Goal: Transaction & Acquisition: Purchase product/service

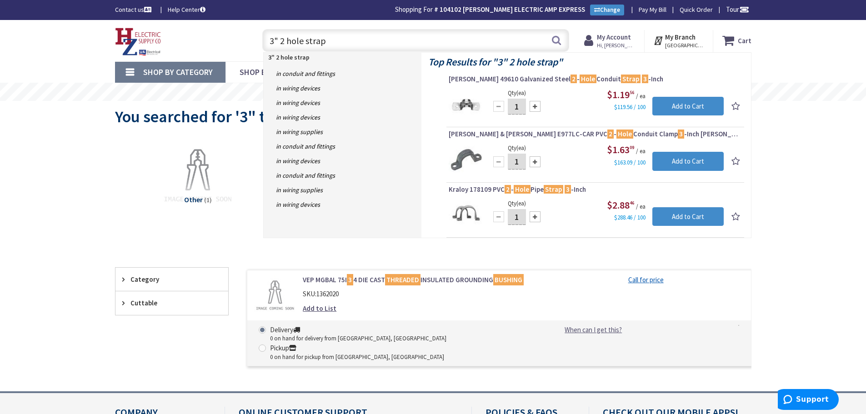
drag, startPoint x: 351, startPoint y: 43, endPoint x: 231, endPoint y: 45, distance: 119.6
click at [231, 45] on div "Toggle Nav 3" 2 hole strap 3" 2 hole strap Search Cart My Cart Close" at bounding box center [433, 40] width 650 height 30
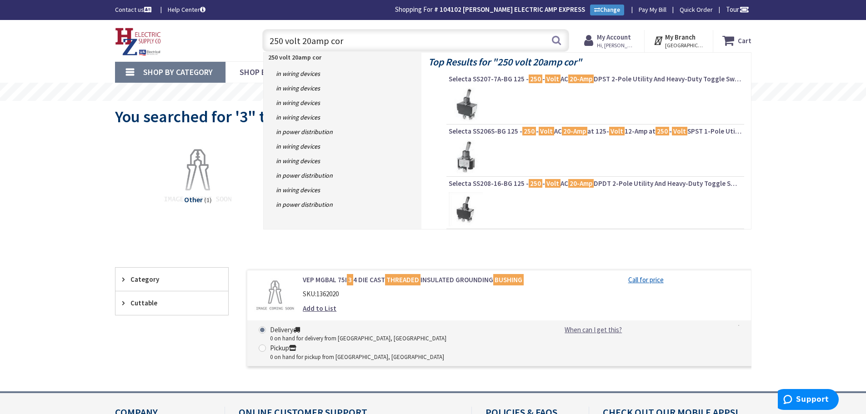
type input "250 volt 20amp cord"
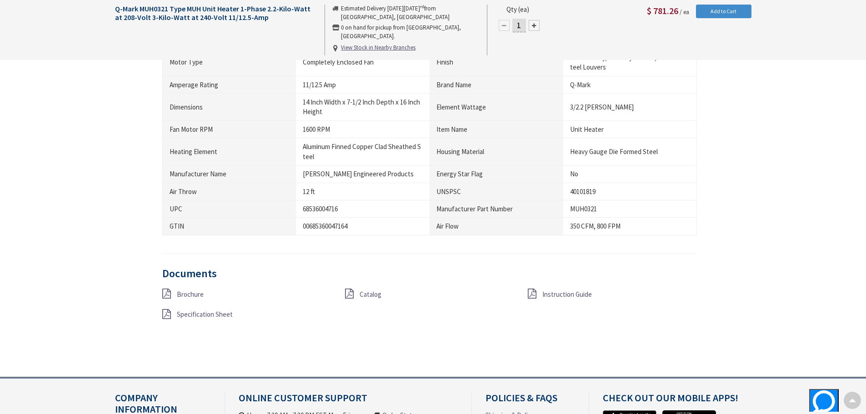
scroll to position [683, 0]
click at [362, 297] on link "Catalog" at bounding box center [371, 293] width 22 height 10
click at [207, 312] on span "Specification Sheet" at bounding box center [205, 313] width 56 height 9
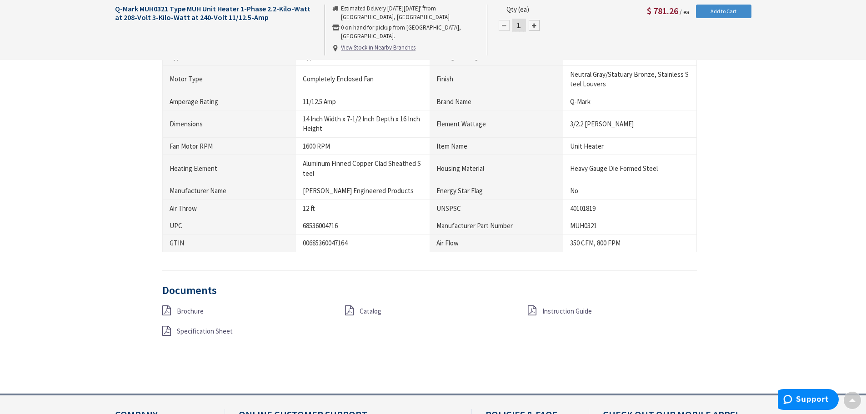
scroll to position [674, 0]
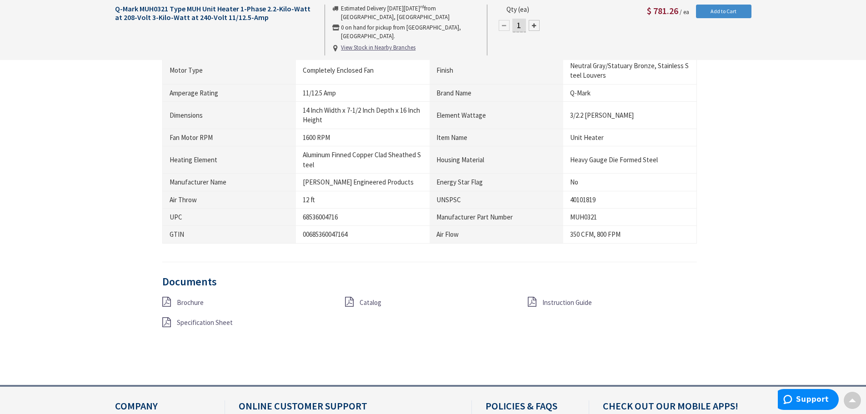
click at [191, 306] on span "Brochure" at bounding box center [190, 302] width 27 height 9
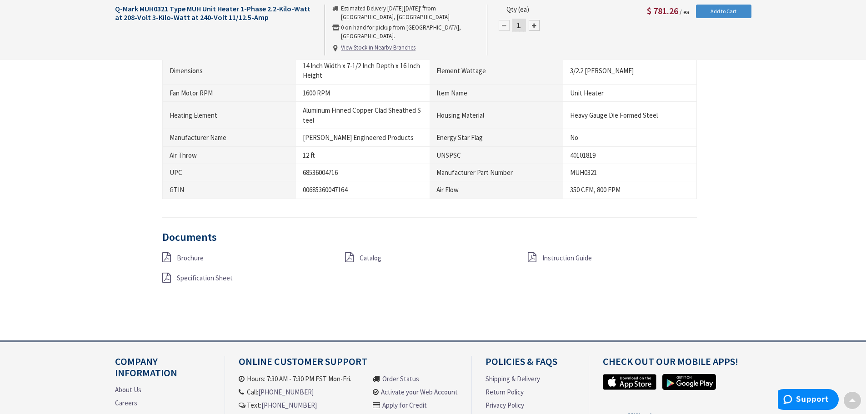
scroll to position [728, 0]
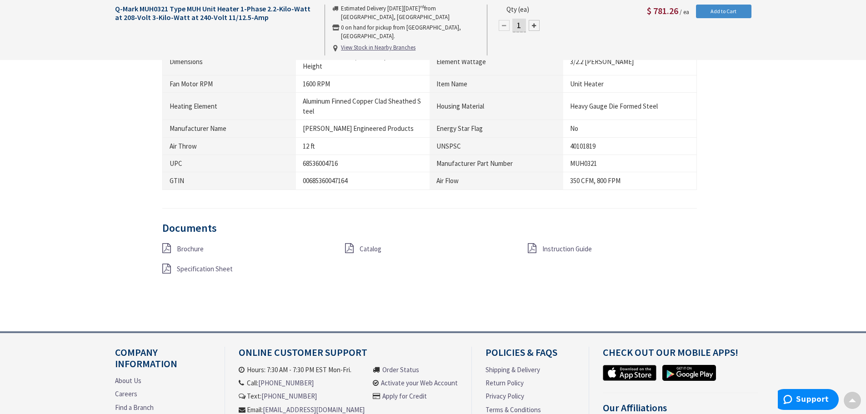
click at [557, 246] on span "Instruction Guide" at bounding box center [567, 249] width 50 height 9
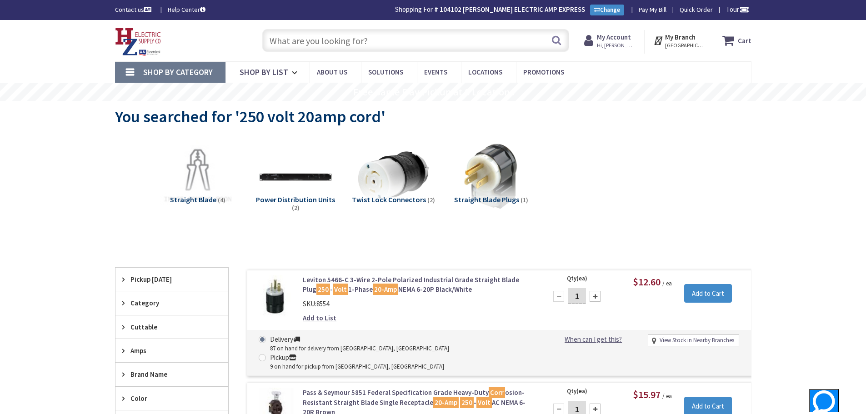
click at [369, 41] on input "text" at bounding box center [415, 40] width 307 height 23
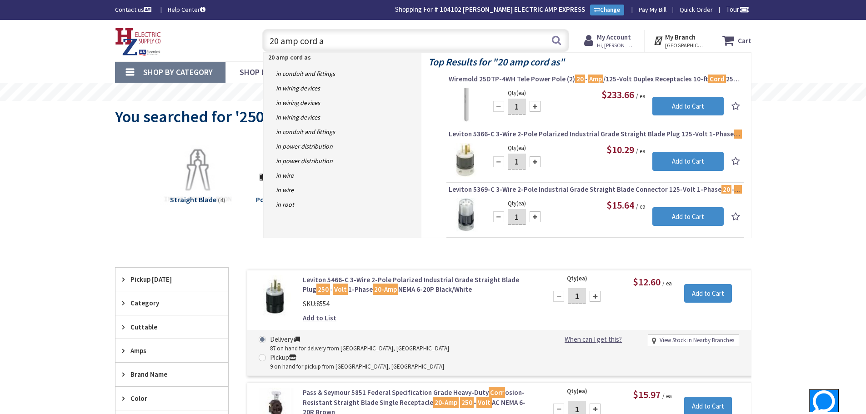
type input "20 amp cord"
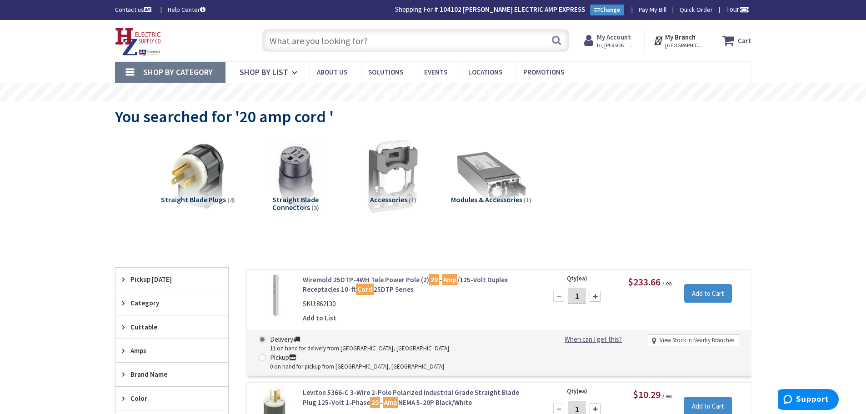
click at [392, 40] on input "text" at bounding box center [415, 40] width 307 height 23
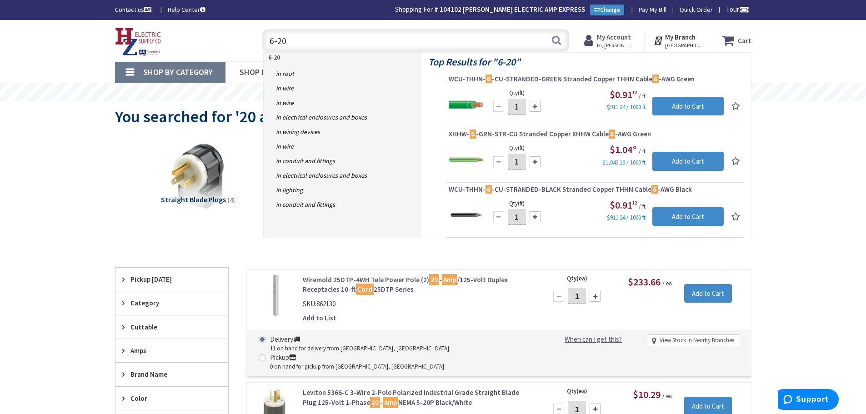
type input "6-20p"
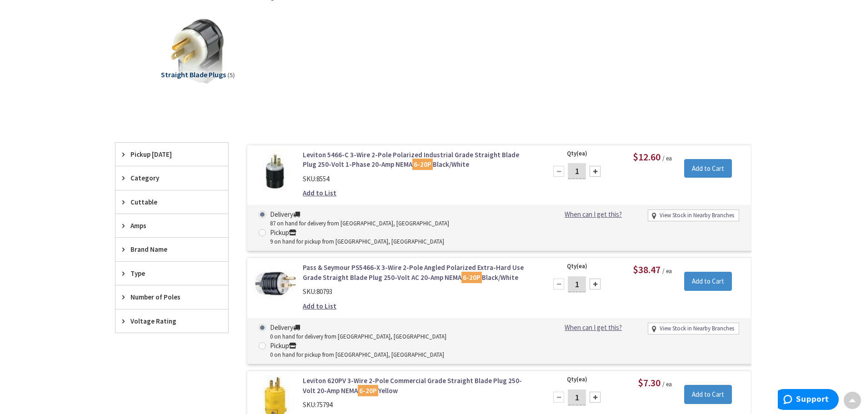
scroll to position [47, 0]
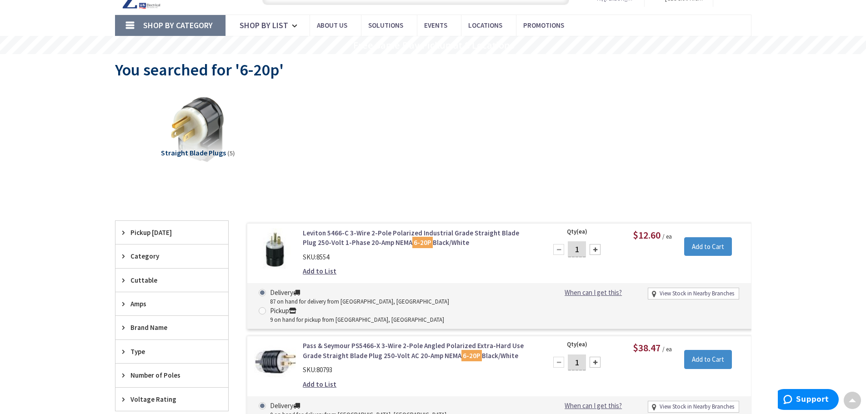
click at [320, 272] on link "Add to List" at bounding box center [320, 271] width 34 height 10
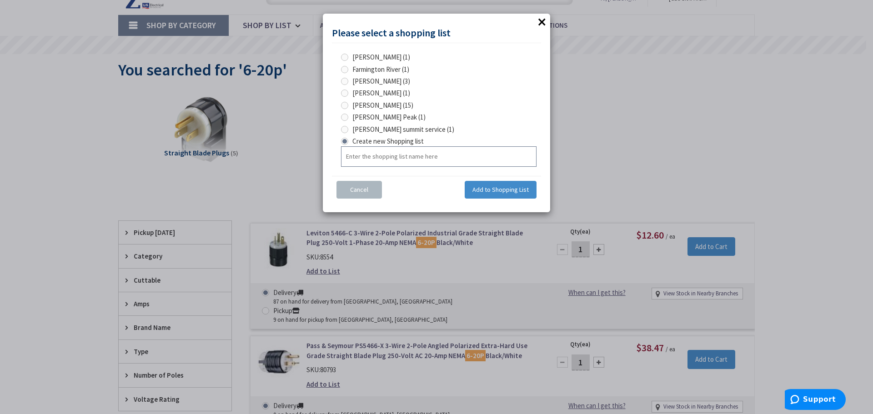
click at [387, 159] on input "text" at bounding box center [439, 156] width 196 height 20
type input "ashfield water"
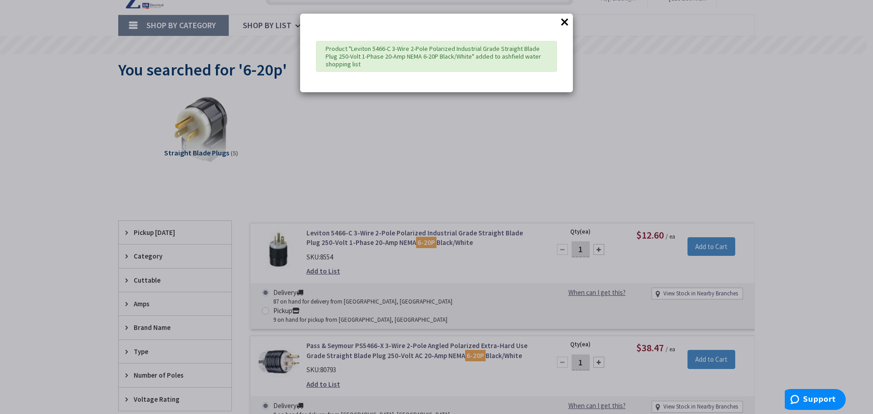
click at [565, 20] on button "×" at bounding box center [565, 22] width 14 height 14
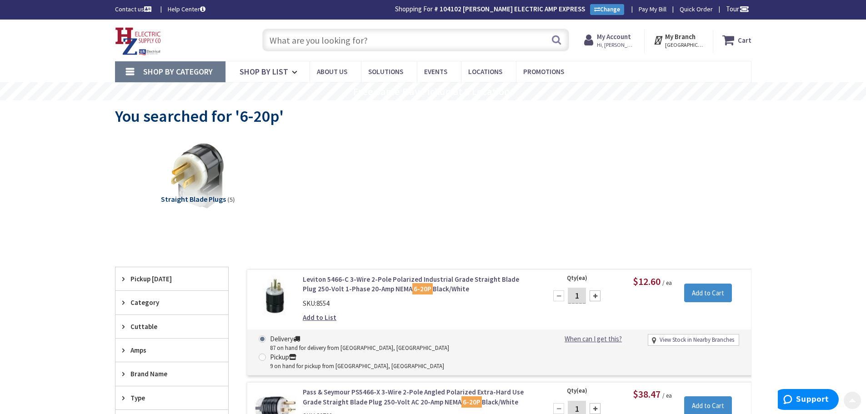
scroll to position [0, 0]
click at [391, 45] on input "text" at bounding box center [415, 40] width 307 height 23
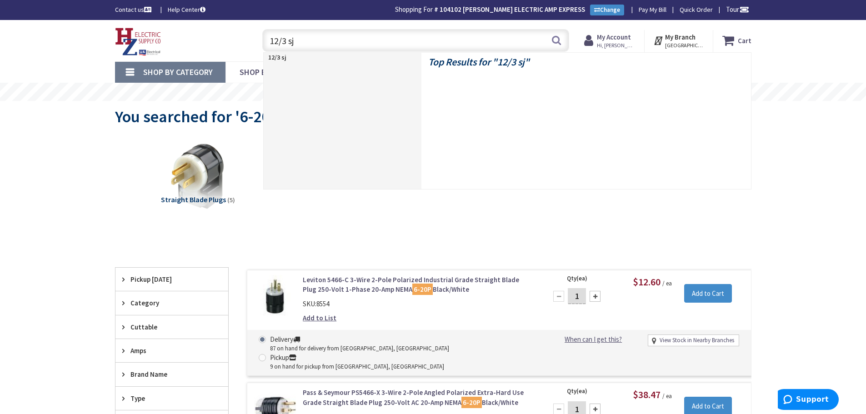
type input "12/3 sjo"
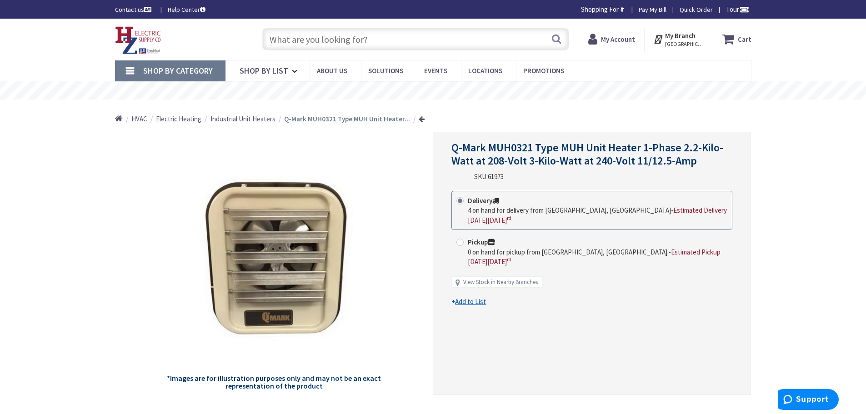
click at [476, 297] on u "Add to List" at bounding box center [470, 301] width 31 height 9
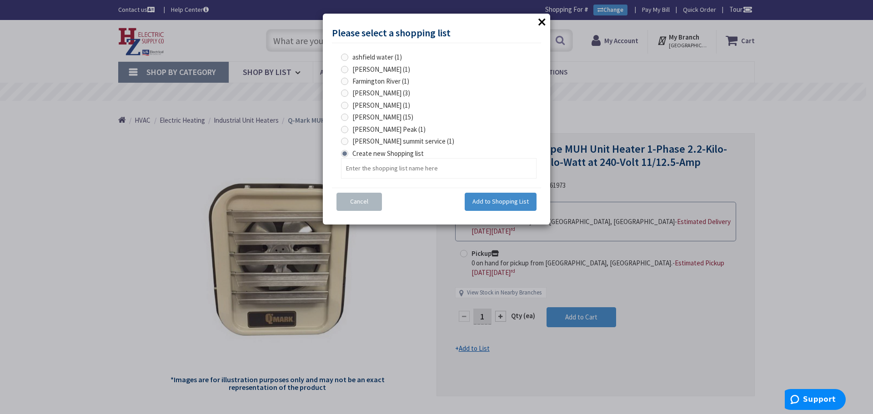
click at [364, 60] on span "ashfield water (1)" at bounding box center [377, 57] width 50 height 9
click at [349, 60] on water "ashfield water (1)" at bounding box center [346, 57] width 6 height 6
radio water "true"
click at [497, 199] on span "Add to Shopping List" at bounding box center [500, 201] width 56 height 8
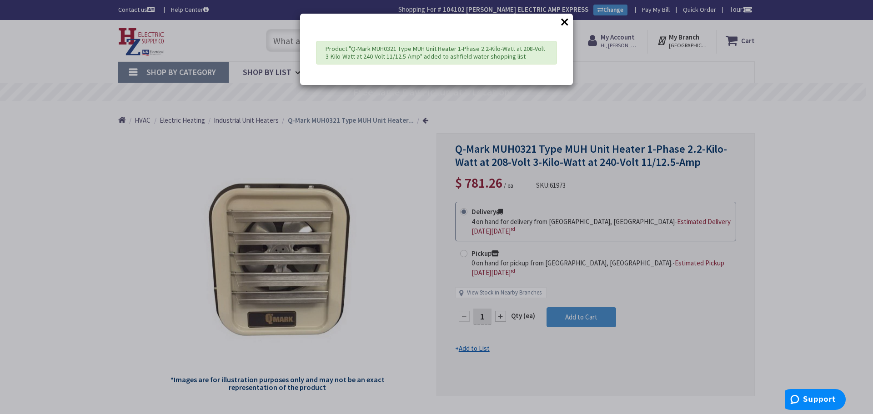
drag, startPoint x: 557, startPoint y: 25, endPoint x: 565, endPoint y: 20, distance: 9.6
click at [561, 23] on div "× Product "Q-Mark MUH0321 Type MUH Unit Heater 1-Phase 2.2-Kilo-Watt at 208-Vol…" at bounding box center [436, 49] width 273 height 71
click at [565, 20] on button "×" at bounding box center [565, 22] width 14 height 14
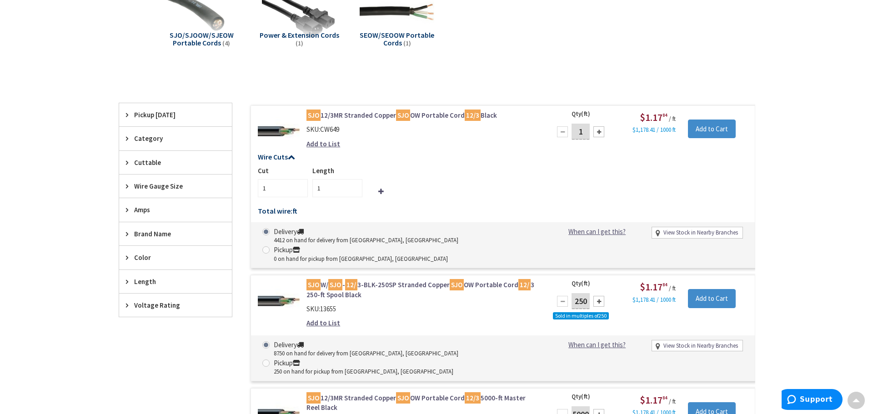
scroll to position [183, 0]
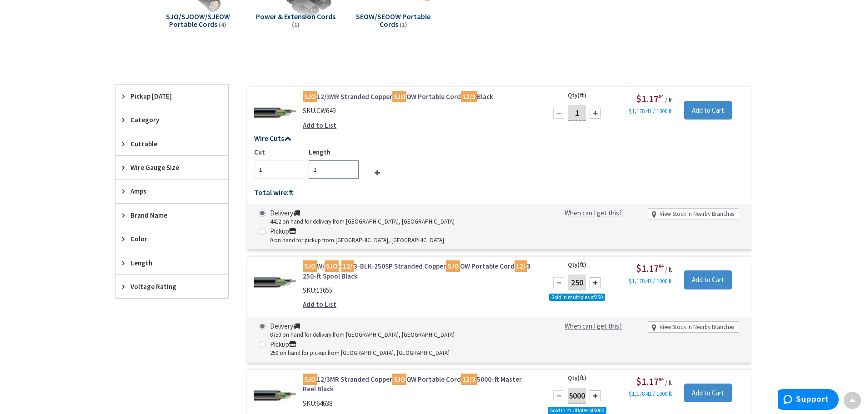
drag, startPoint x: 320, startPoint y: 167, endPoint x: 333, endPoint y: 169, distance: 13.4
click at [320, 167] on input "1" at bounding box center [334, 170] width 50 height 18
type input "6"
click at [314, 124] on link "Add to List" at bounding box center [320, 125] width 34 height 10
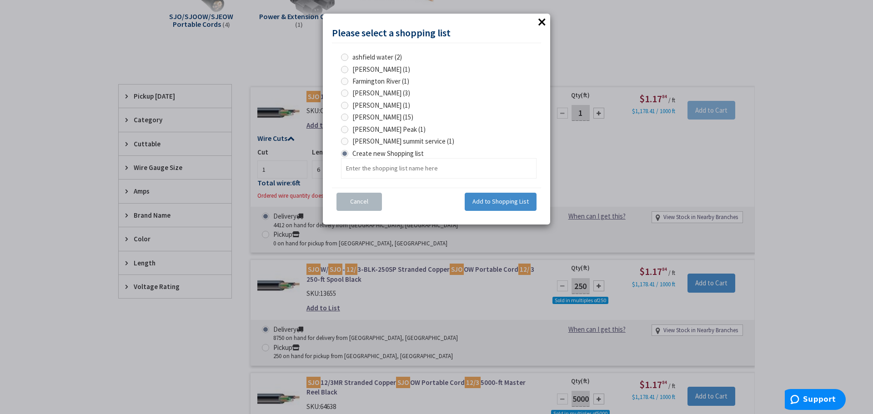
click at [357, 58] on span "ashfield water (2)" at bounding box center [377, 57] width 50 height 9
click at [349, 58] on water "ashfield water (2)" at bounding box center [346, 57] width 6 height 6
radio water "true"
click at [503, 198] on span "Add to Shopping List" at bounding box center [500, 201] width 56 height 8
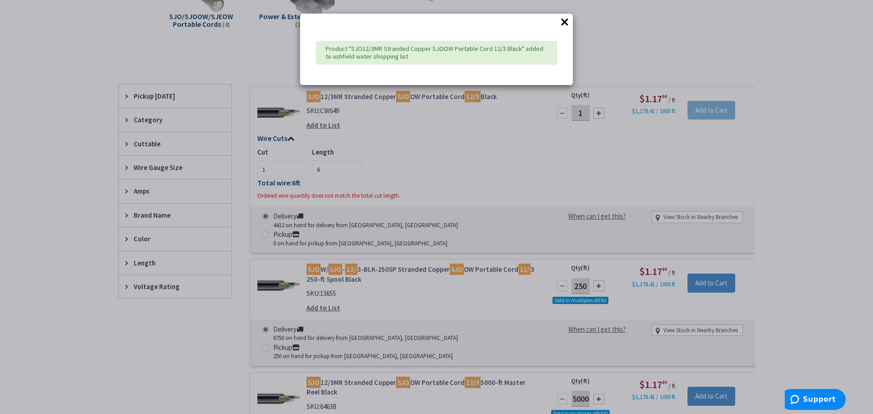
click at [562, 23] on button "×" at bounding box center [565, 22] width 14 height 14
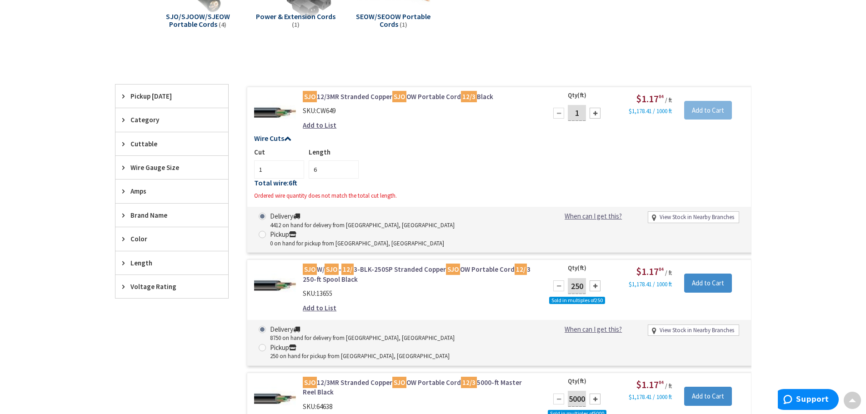
click at [580, 113] on input "1" at bounding box center [577, 113] width 18 height 16
type input "6"
click at [587, 156] on div "Cut 1 Length 6" at bounding box center [499, 162] width 490 height 31
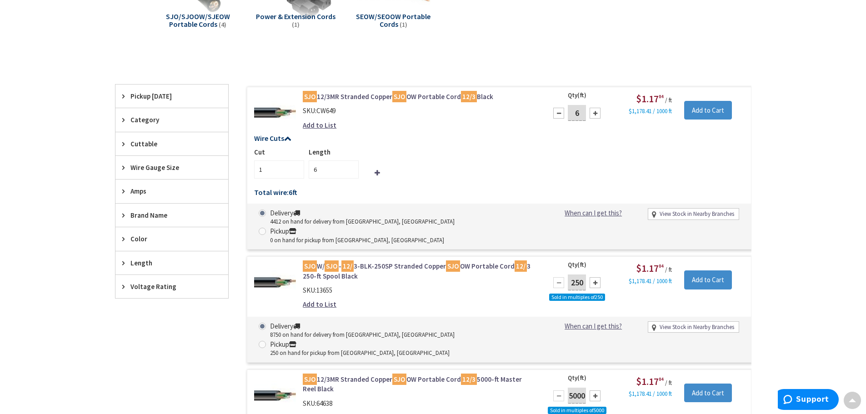
click at [319, 126] on link "Add to List" at bounding box center [320, 125] width 34 height 10
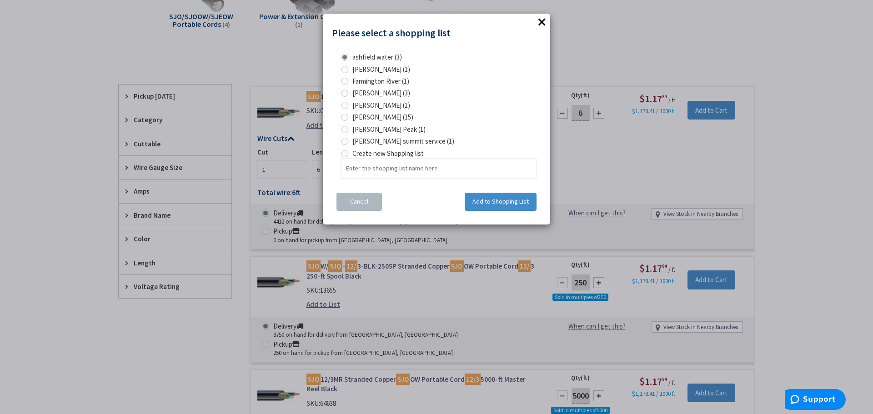
click at [366, 55] on span "ashfield water (3)" at bounding box center [377, 57] width 50 height 9
click at [349, 55] on water "ashfield water (3)" at bounding box center [346, 57] width 6 height 6
click at [502, 202] on span "Add to Shopping List" at bounding box center [500, 201] width 56 height 8
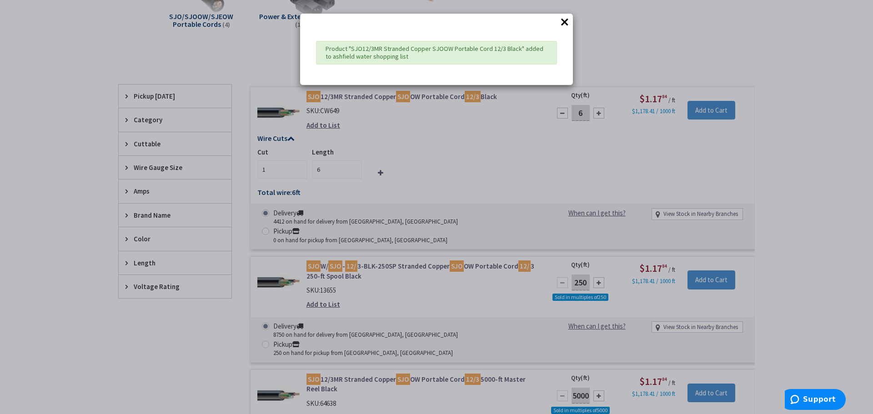
click at [566, 21] on button "×" at bounding box center [565, 22] width 14 height 14
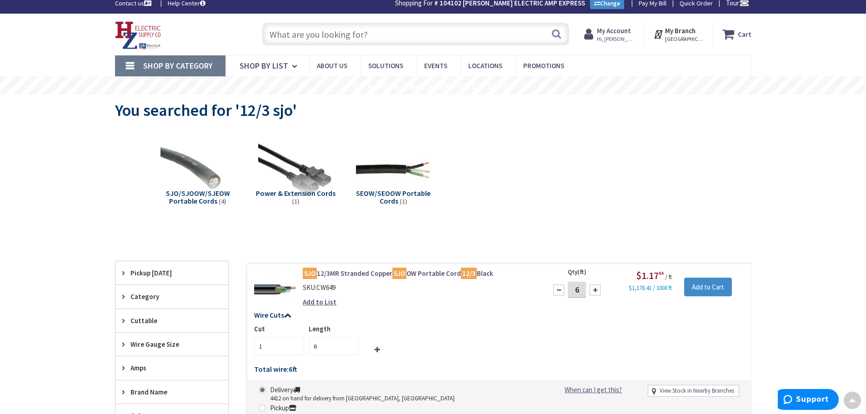
scroll to position [1, 0]
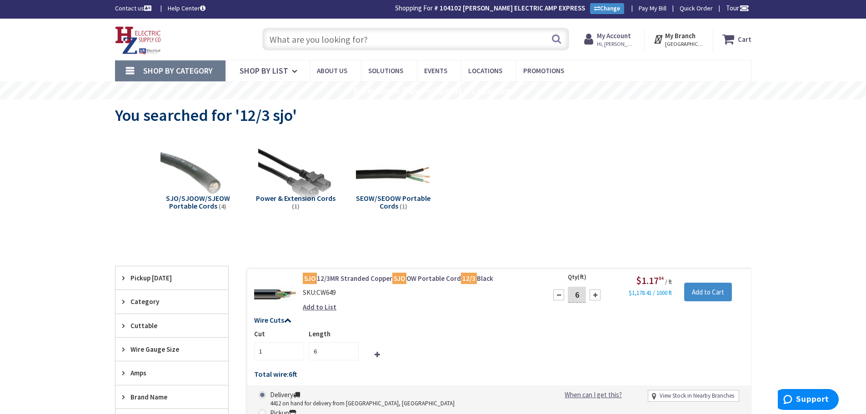
click at [627, 36] on strong "My Account" at bounding box center [614, 35] width 34 height 9
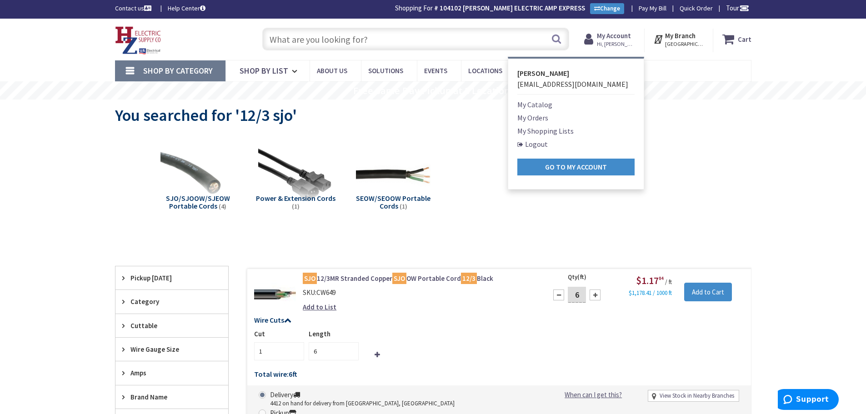
click at [542, 133] on link "My Shopping Lists" at bounding box center [545, 131] width 56 height 11
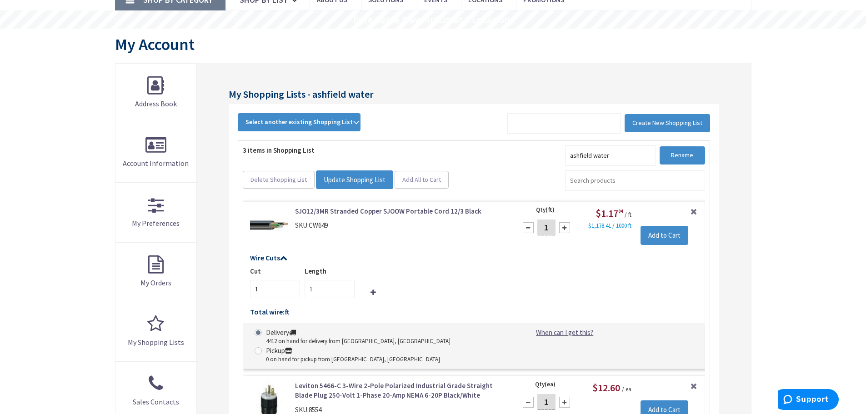
scroll to position [91, 0]
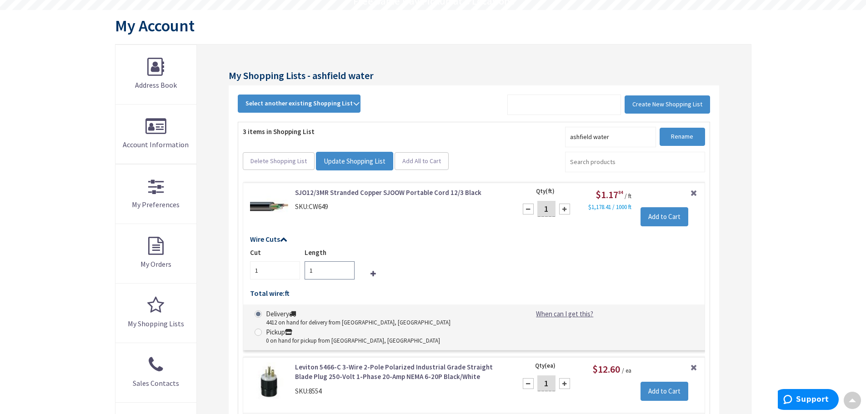
click at [317, 271] on input "1" at bounding box center [330, 270] width 50 height 18
type input "6"
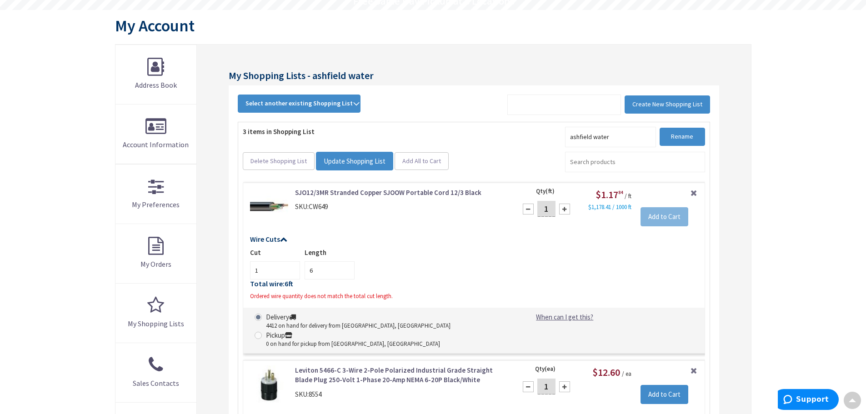
click at [552, 210] on input "1" at bounding box center [546, 209] width 18 height 16
type input "6"
click at [552, 244] on div "Wire Cuts Cut 1 Length 6 Total wire: 6 ft Ordered wire quantity does not match …" at bounding box center [473, 271] width 461 height 70
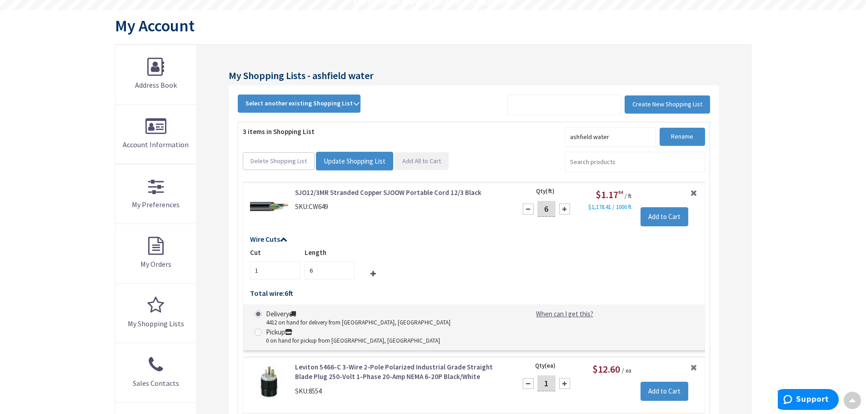
click at [423, 164] on span "Add All to Cart" at bounding box center [421, 161] width 39 height 8
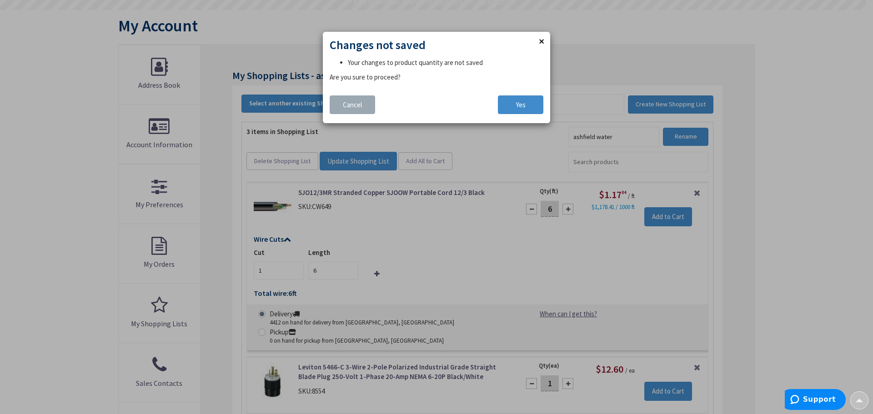
click at [357, 103] on span "Cancel" at bounding box center [352, 104] width 19 height 9
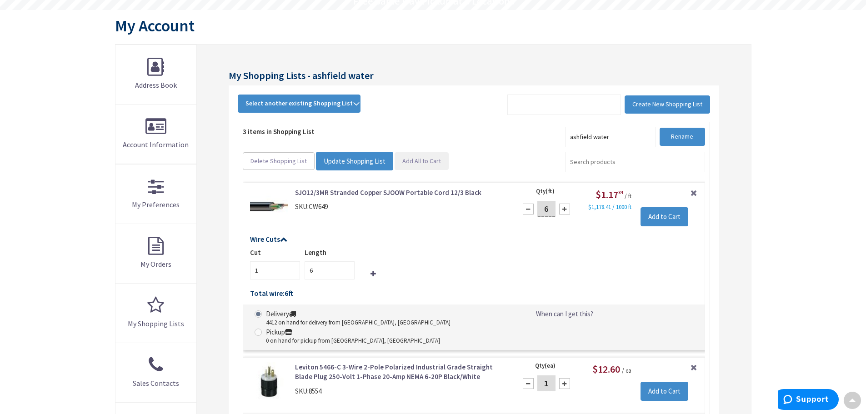
click at [416, 161] on span "Add All to Cart" at bounding box center [421, 161] width 39 height 8
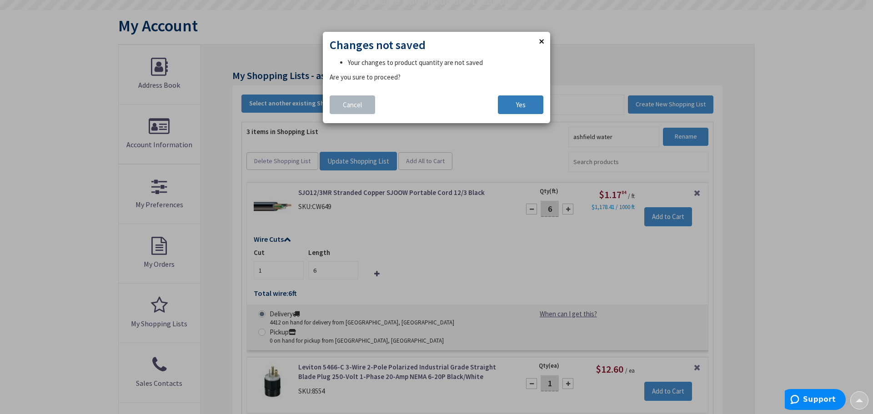
click at [527, 100] on button "Yes" at bounding box center [520, 104] width 45 height 19
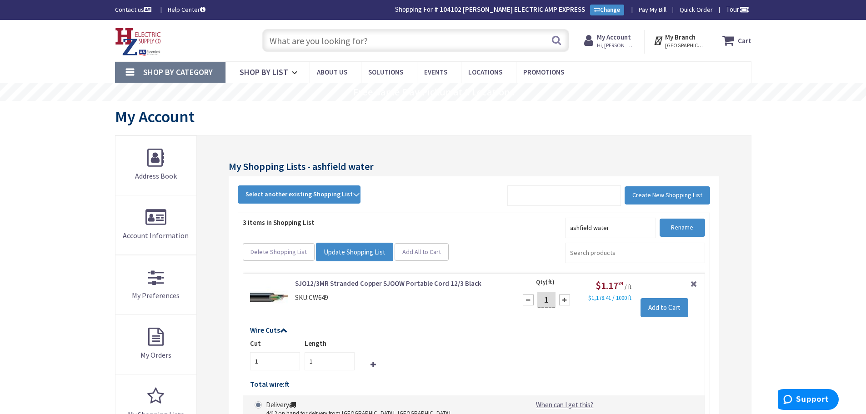
click at [735, 41] on icon at bounding box center [730, 40] width 15 height 16
click at [487, 189] on div "Create New Shopping List Select another existing Shopping List ashfield water […" at bounding box center [474, 199] width 472 height 27
click at [728, 44] on icon at bounding box center [730, 40] width 15 height 16
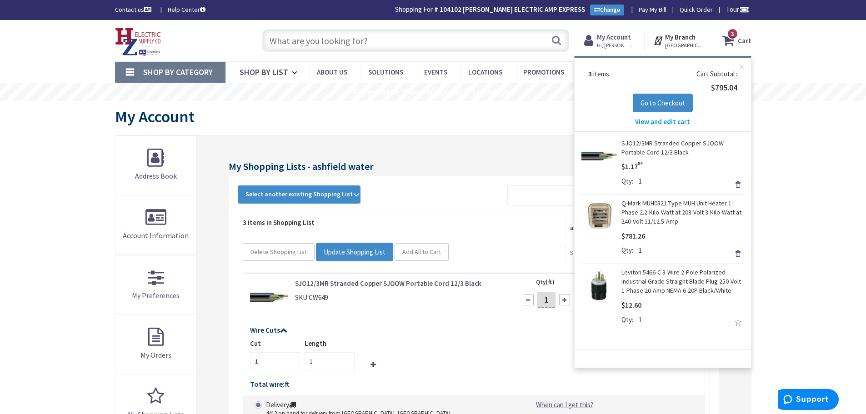
click at [664, 120] on span "View and edit cart" at bounding box center [662, 121] width 55 height 9
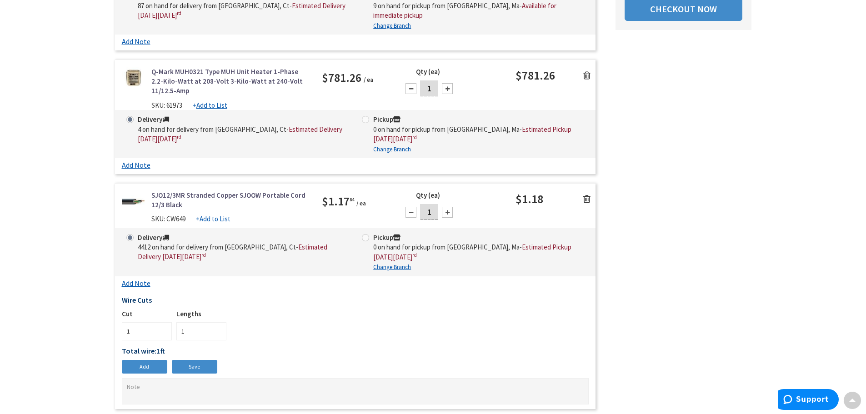
scroll to position [273, 0]
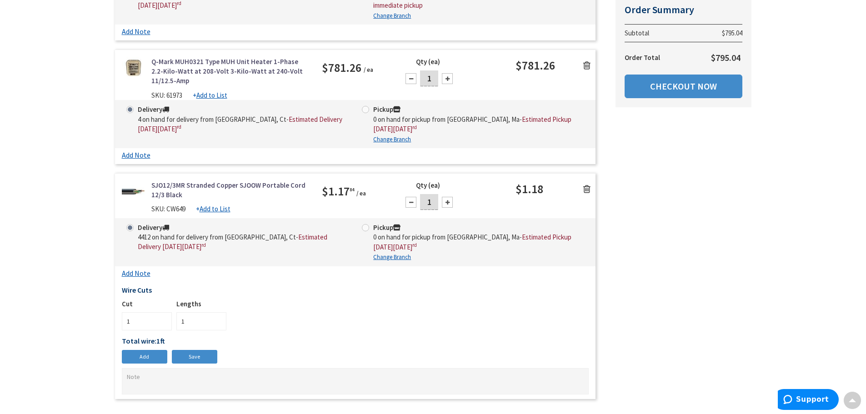
click at [446, 197] on div at bounding box center [447, 202] width 11 height 11
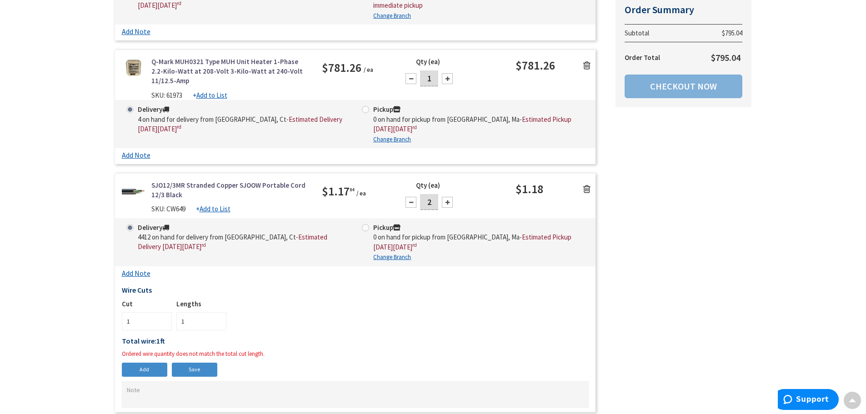
click at [446, 197] on div at bounding box center [447, 202] width 11 height 11
type input "6"
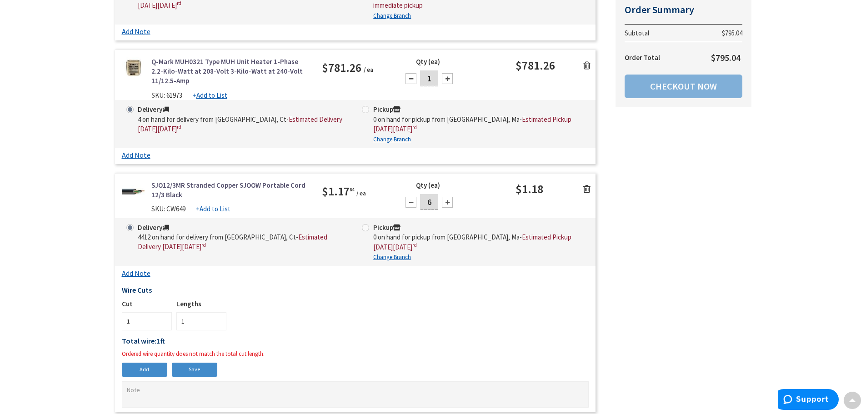
click at [333, 349] on div "Wire Cuts 1 ft Add Cut Save Cut 1 Lengths 1 Total wire: 1 ft Ordered wire quant…" at bounding box center [355, 345] width 467 height 126
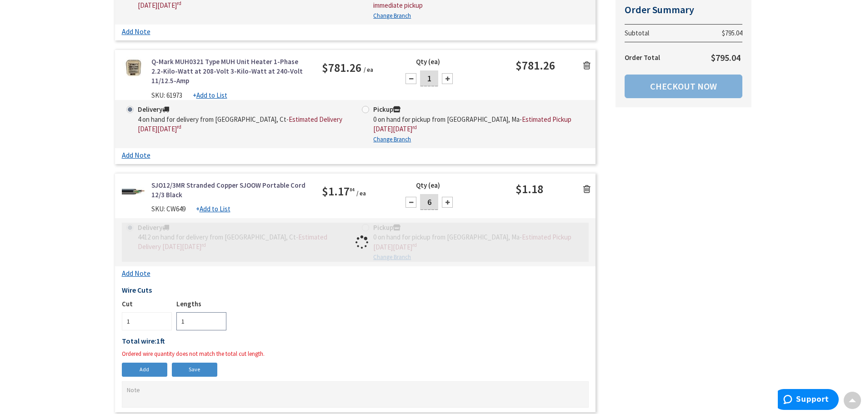
drag, startPoint x: 184, startPoint y: 311, endPoint x: 205, endPoint y: 316, distance: 21.1
click at [185, 312] on input "1" at bounding box center [201, 321] width 50 height 18
click at [219, 312] on input "1" at bounding box center [201, 321] width 50 height 18
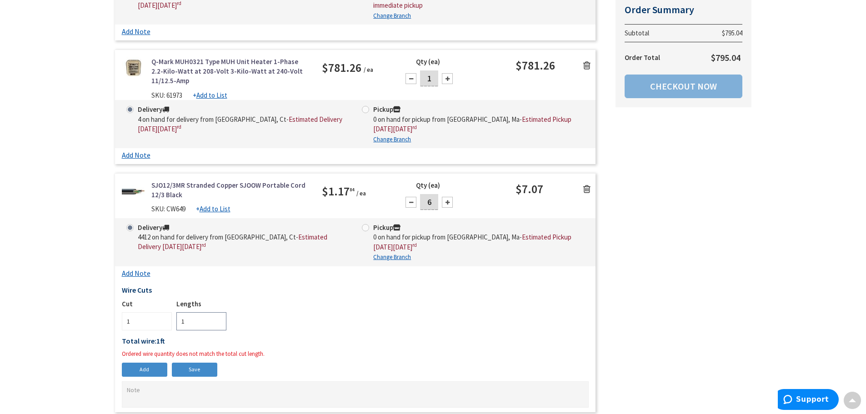
click at [219, 312] on input "1" at bounding box center [201, 321] width 50 height 18
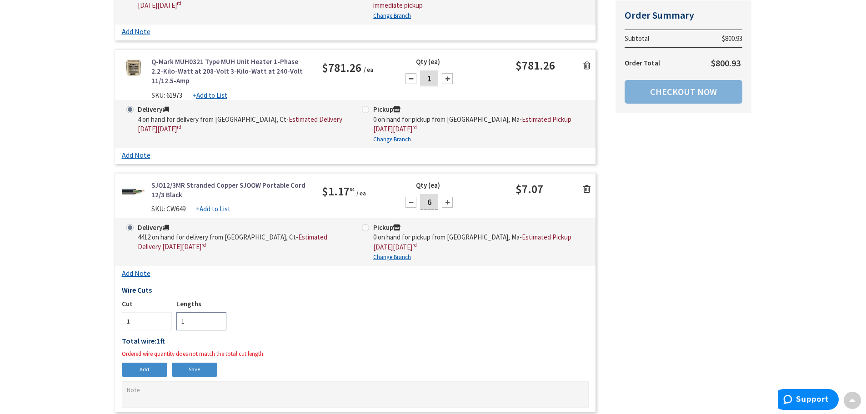
click at [196, 316] on input "1" at bounding box center [201, 321] width 50 height 18
type input "6"
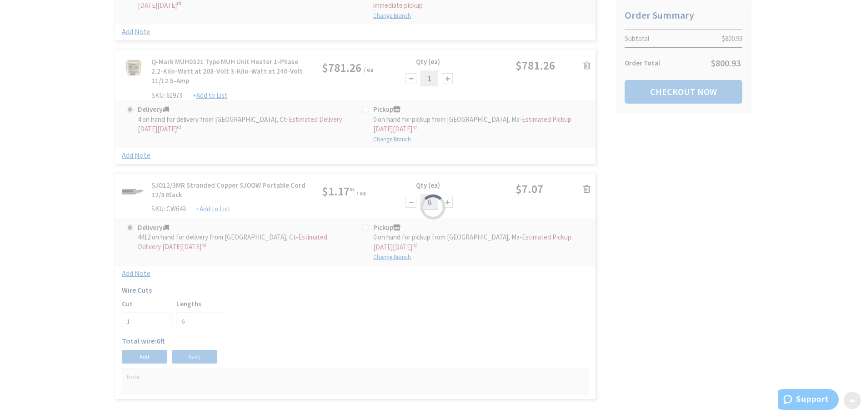
click at [424, 338] on body "Please wait... Accessibility Screen-Reader Guide, Feedback, and Issue Reporting…" at bounding box center [433, 161] width 866 height 869
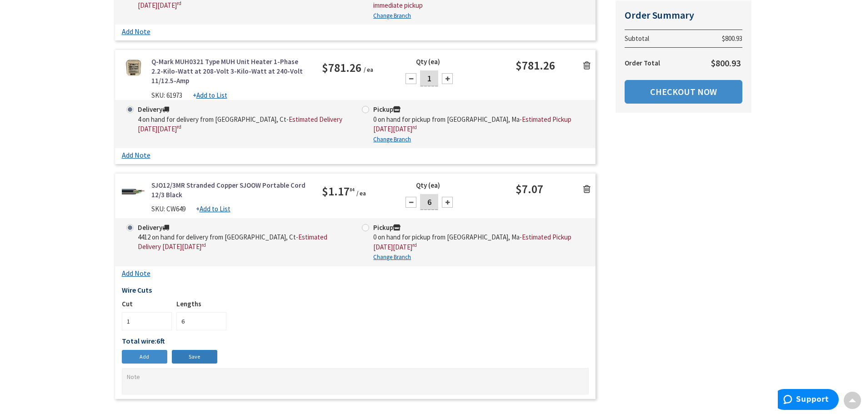
click at [202, 350] on link "Save" at bounding box center [194, 357] width 45 height 14
click at [203, 350] on link "Save" at bounding box center [194, 357] width 45 height 14
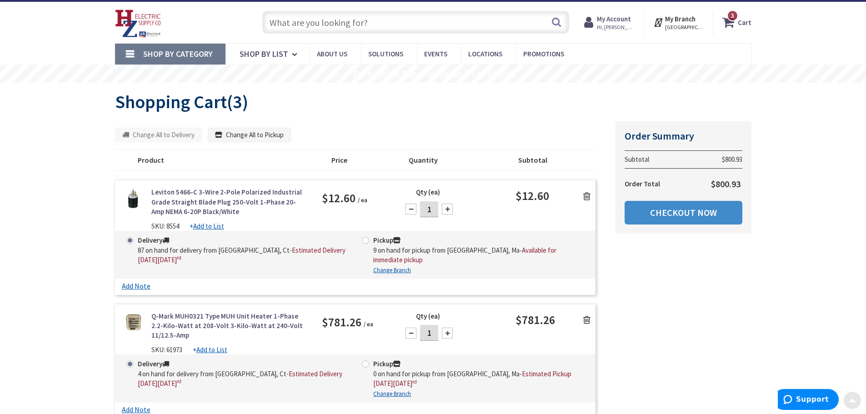
scroll to position [0, 0]
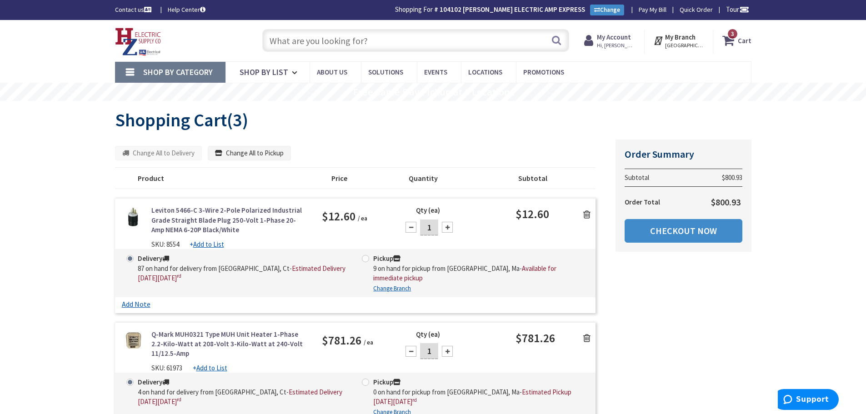
click at [306, 36] on input "text" at bounding box center [415, 40] width 307 height 23
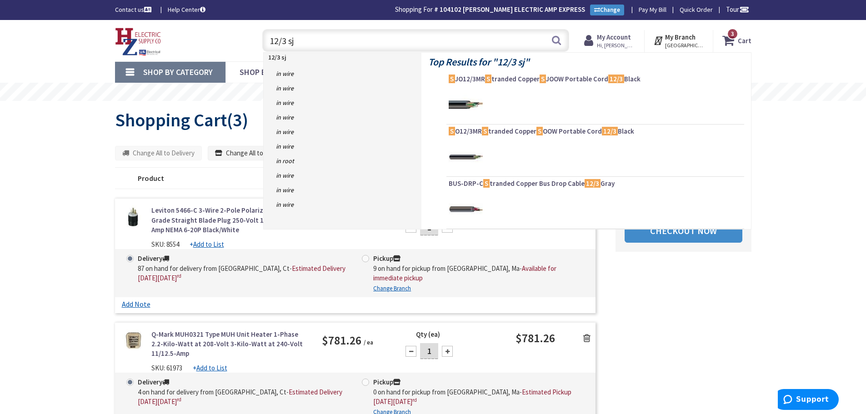
type input "12/3 sjo"
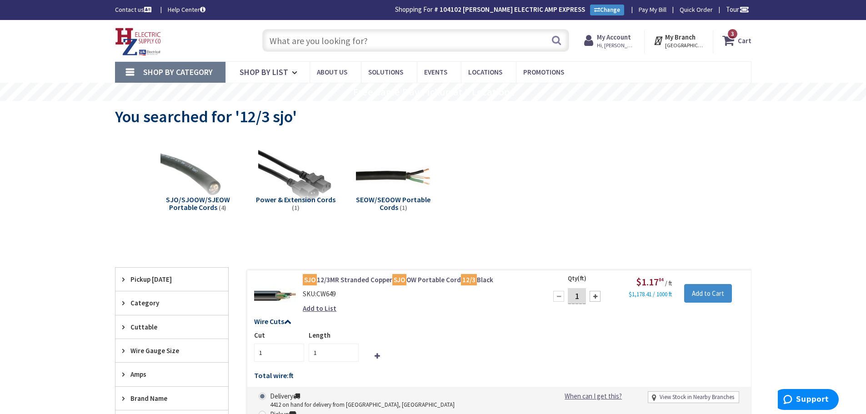
click at [729, 41] on icon at bounding box center [730, 40] width 15 height 16
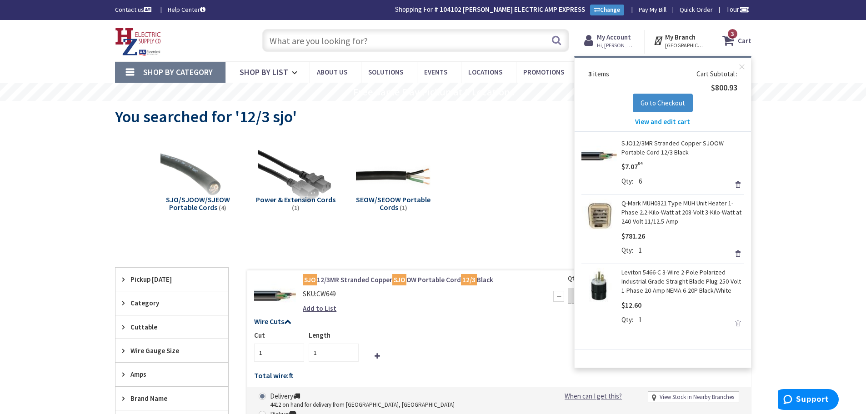
click at [670, 119] on span "View and edit cart" at bounding box center [662, 121] width 55 height 9
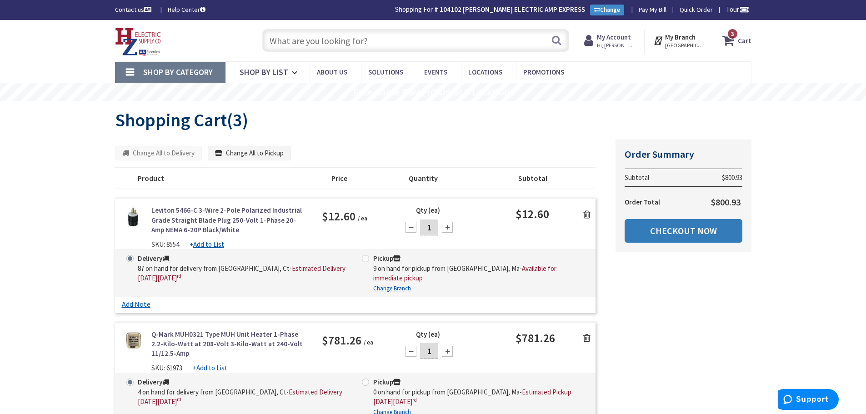
click at [699, 229] on link "Checkout Now" at bounding box center [684, 231] width 118 height 24
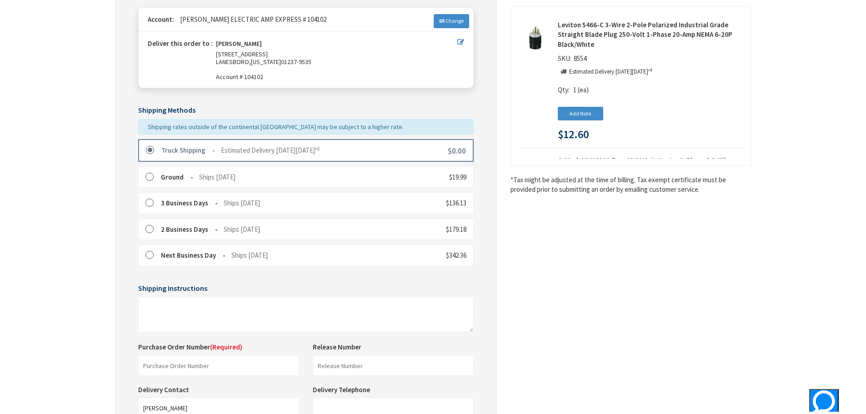
scroll to position [136, 0]
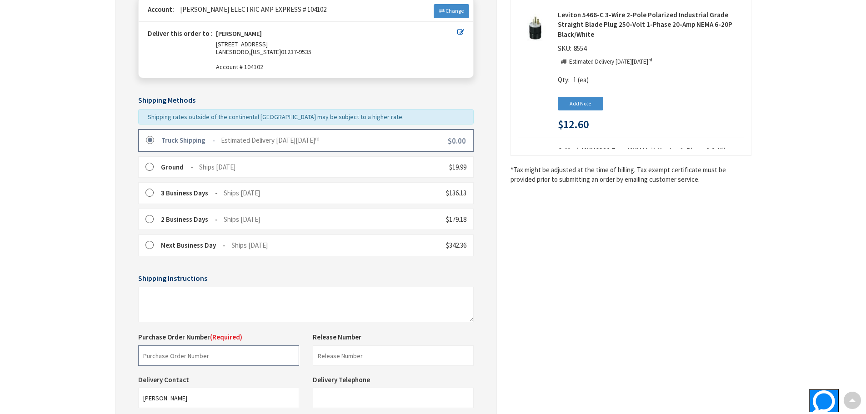
click at [236, 352] on input "text" at bounding box center [218, 356] width 161 height 20
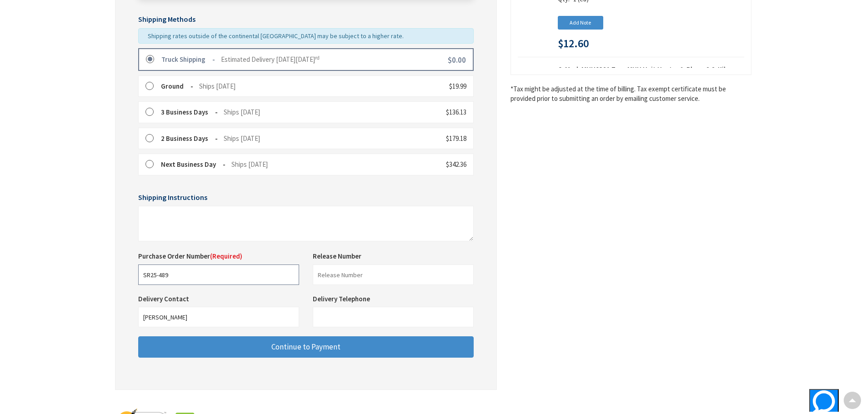
scroll to position [227, 0]
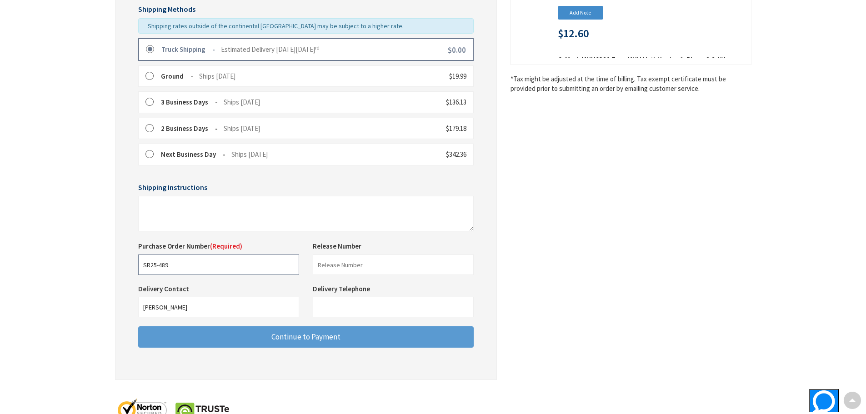
type input "SR25-489"
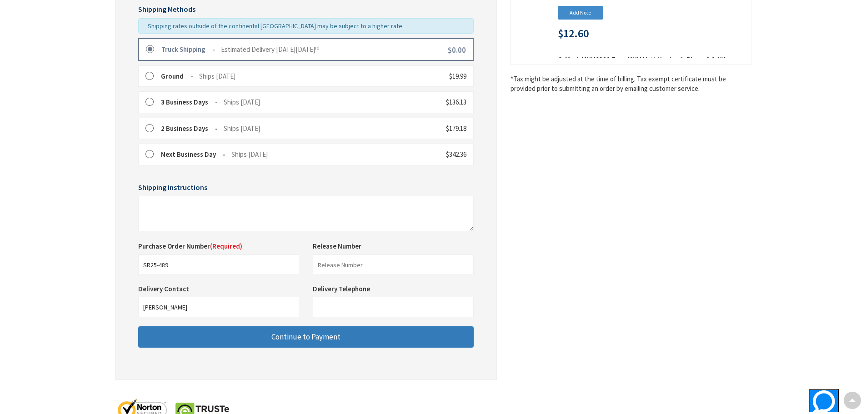
click at [367, 335] on button "Continue to Payment" at bounding box center [306, 336] width 336 height 21
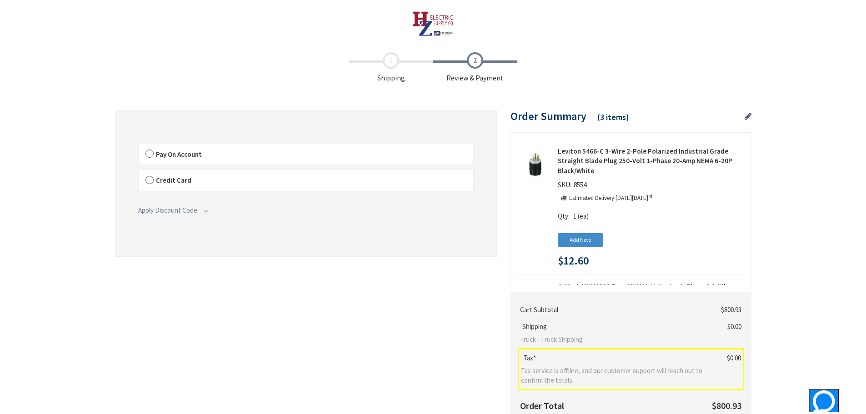
click at [153, 154] on label "Pay On Account" at bounding box center [306, 154] width 335 height 21
click at [148, 151] on label "Pay On Account" at bounding box center [306, 154] width 335 height 21
click at [139, 146] on input "Pay On Account" at bounding box center [139, 146] width 0 height 0
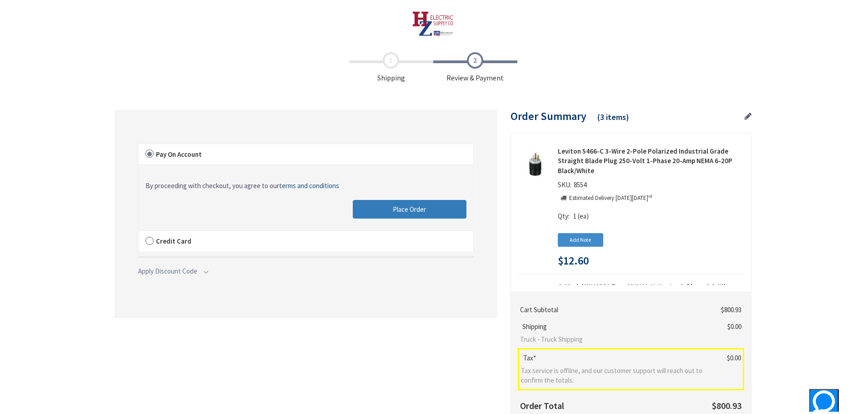
click at [423, 214] on button "Place Order" at bounding box center [410, 209] width 114 height 19
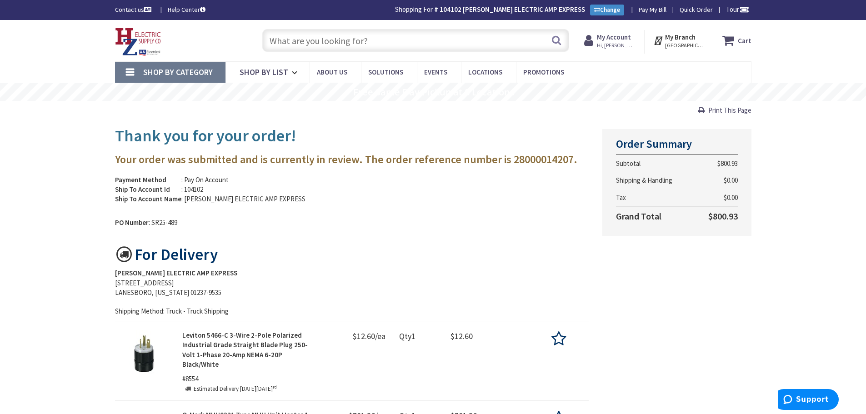
click at [116, 38] on img at bounding box center [138, 42] width 46 height 28
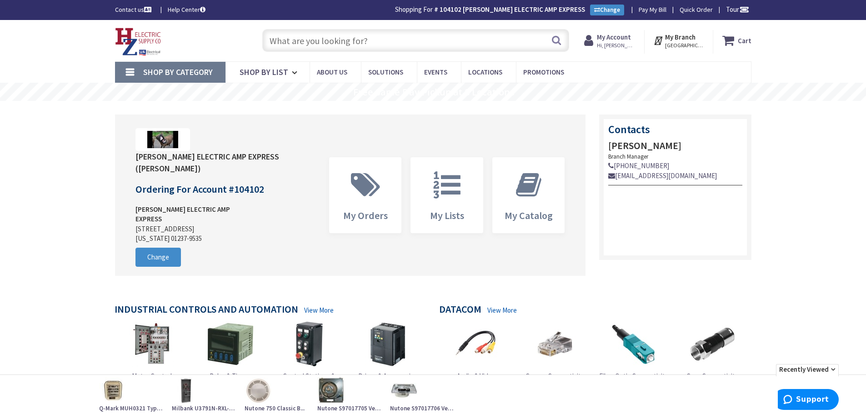
click at [430, 35] on input "text" at bounding box center [415, 40] width 307 height 23
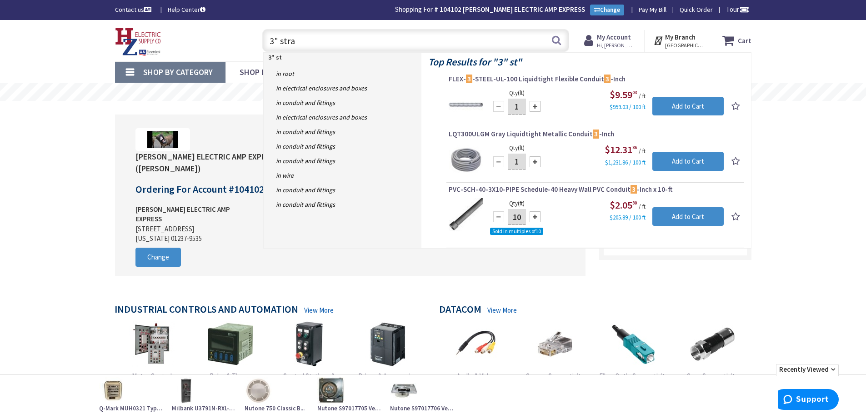
type input "3" strap"
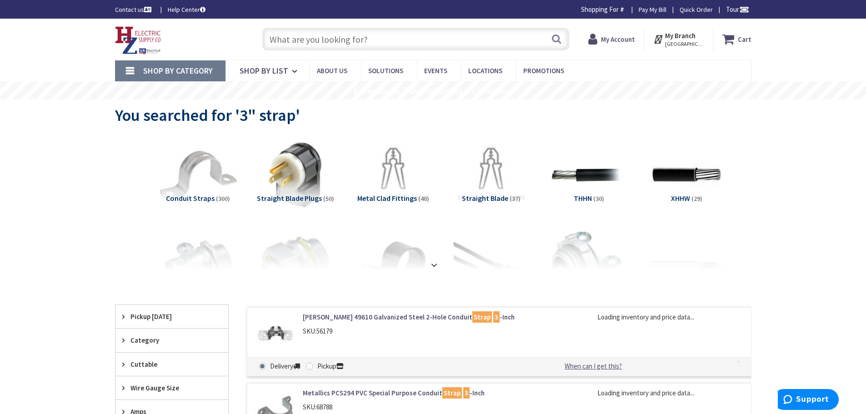
click at [210, 176] on img at bounding box center [197, 175] width 82 height 82
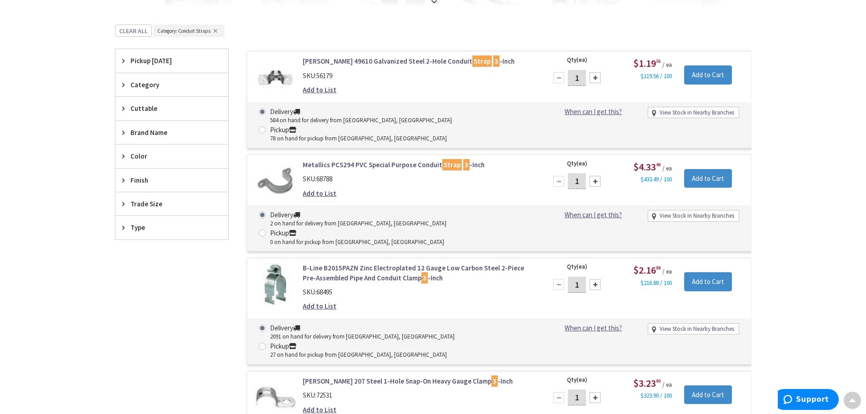
scroll to position [243, 0]
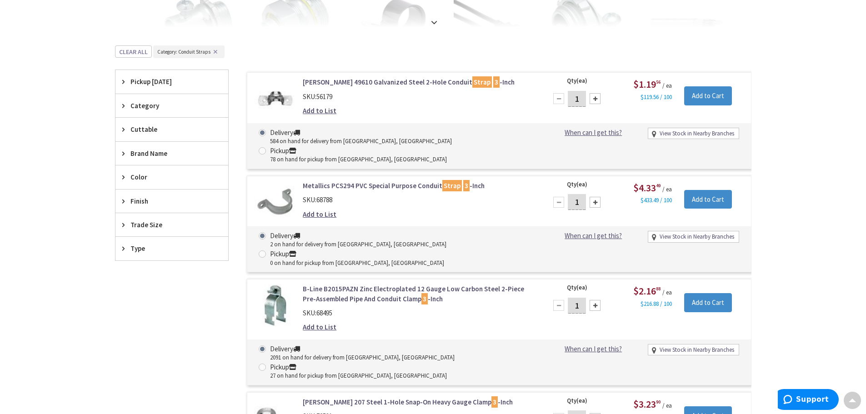
click at [141, 229] on span "Trade Size" at bounding box center [168, 225] width 74 height 10
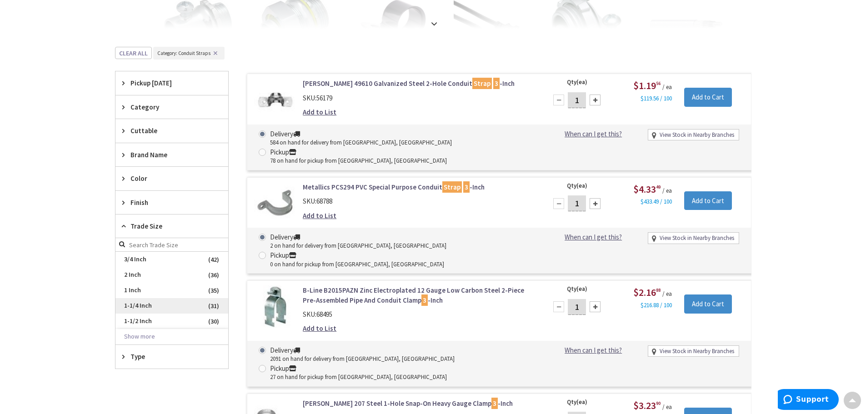
scroll to position [244, 0]
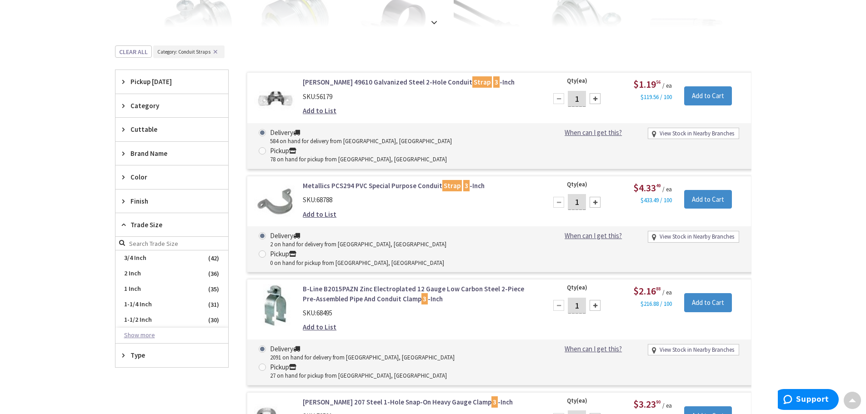
click at [136, 333] on button "Show more" at bounding box center [171, 335] width 113 height 15
click at [142, 353] on span "3 Inch" at bounding box center [171, 350] width 113 height 15
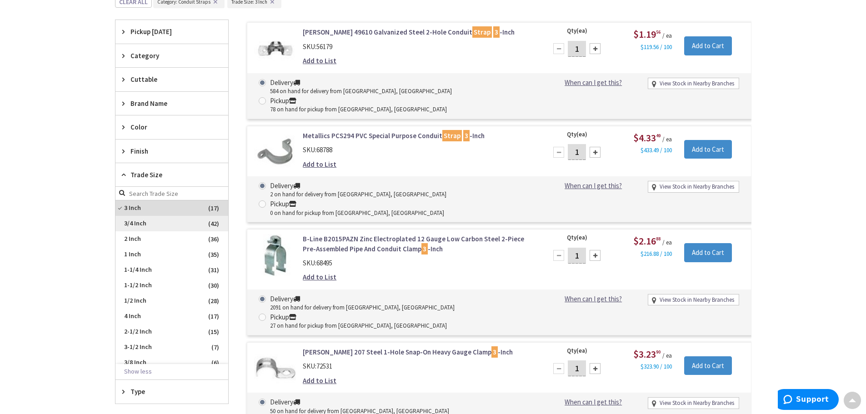
scroll to position [381, 0]
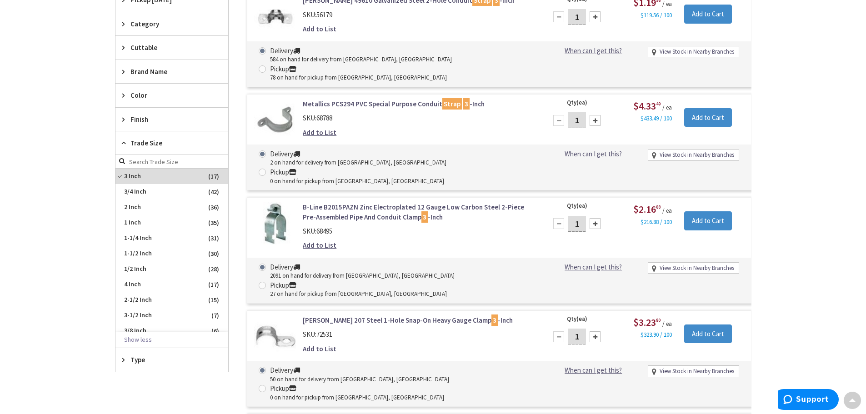
click at [151, 365] on div "Type" at bounding box center [171, 359] width 113 height 23
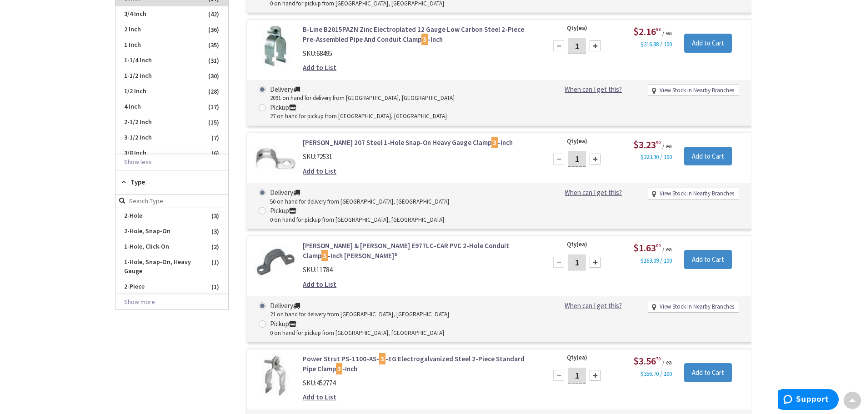
scroll to position [562, 0]
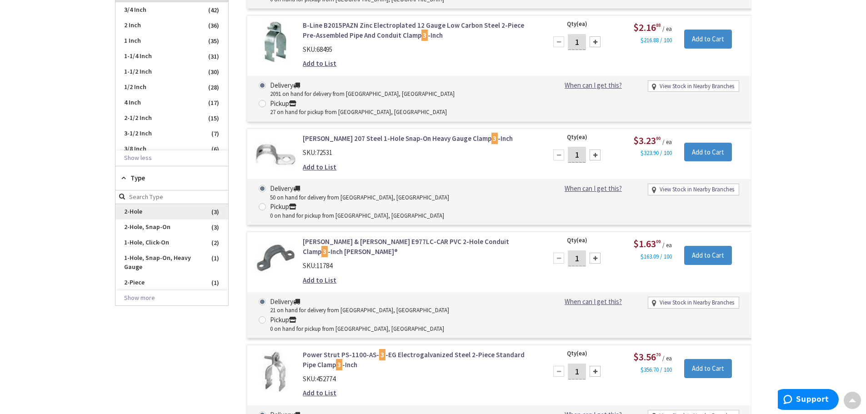
click at [133, 209] on span "2-Hole" at bounding box center [171, 211] width 113 height 15
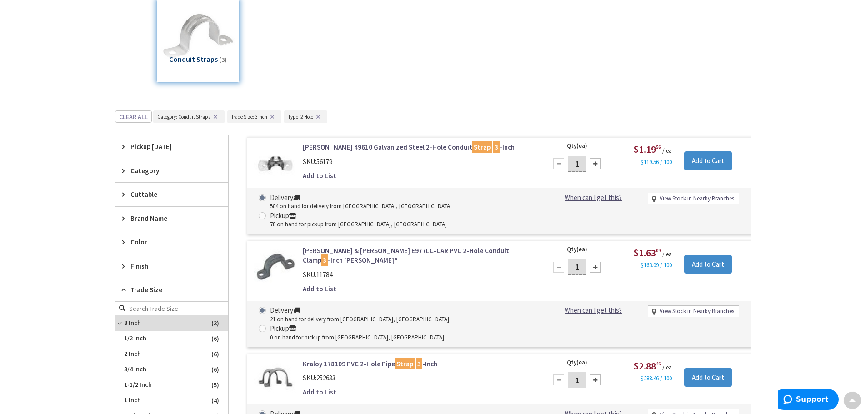
scroll to position [105, 0]
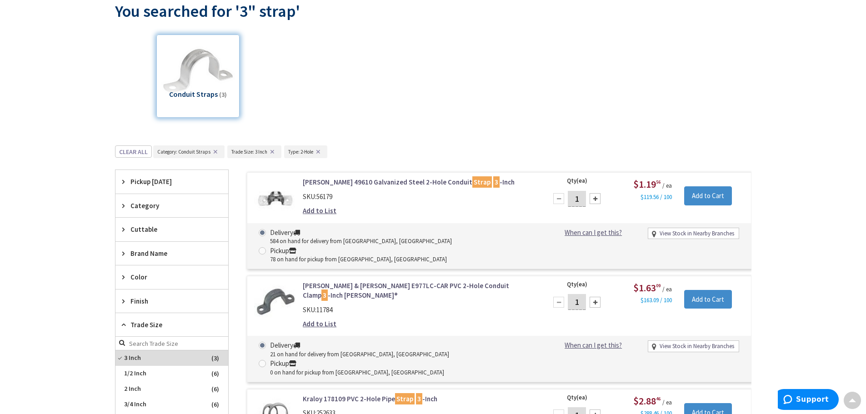
click at [356, 181] on link "Crouse-Hinds 49610 Galvanized Steel 2-Hole Conduit Strap 3 -Inch" at bounding box center [418, 182] width 231 height 10
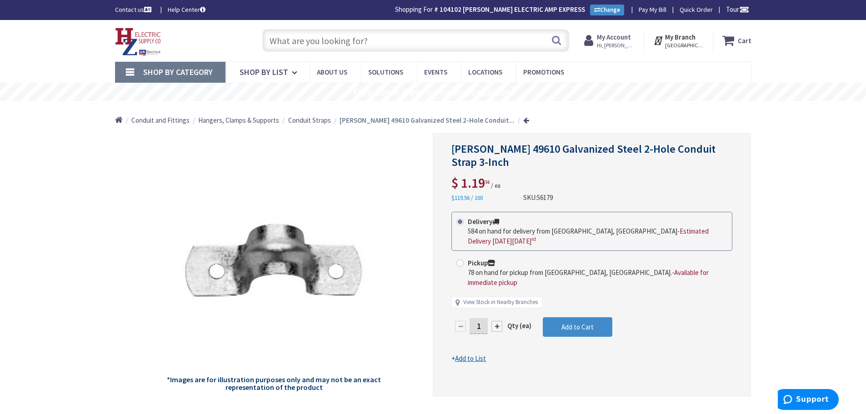
drag, startPoint x: 479, startPoint y: 35, endPoint x: 475, endPoint y: 38, distance: 5.5
click at [478, 35] on input "text" at bounding box center [415, 40] width 307 height 23
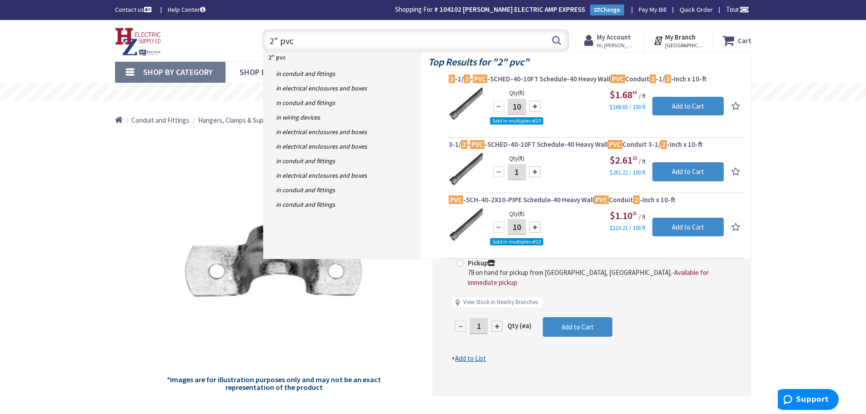
click at [378, 45] on input "2" pvc" at bounding box center [415, 40] width 307 height 23
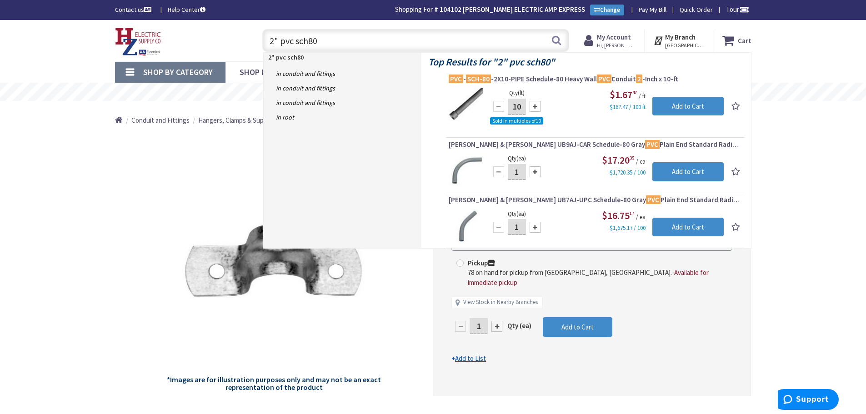
click at [357, 43] on input "2" pvc sch80" at bounding box center [415, 40] width 307 height 23
type input "2" pvc 90"
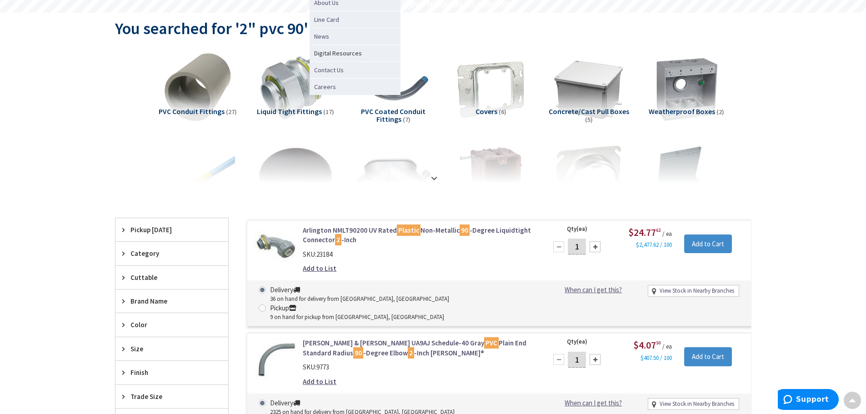
scroll to position [1, 0]
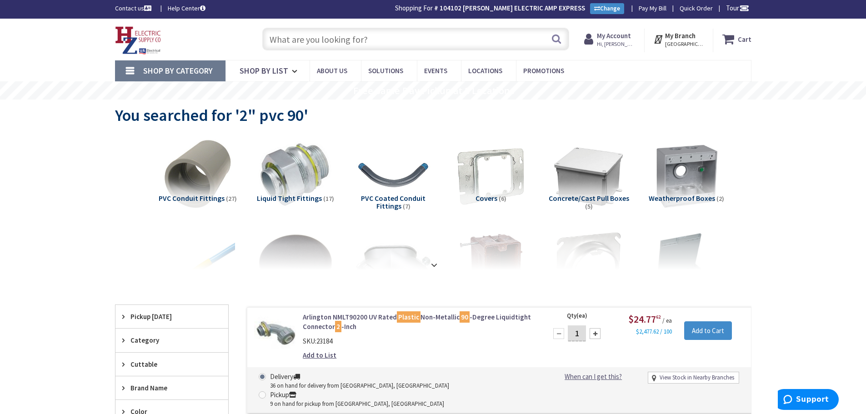
click at [362, 37] on input "text" at bounding box center [415, 39] width 307 height 23
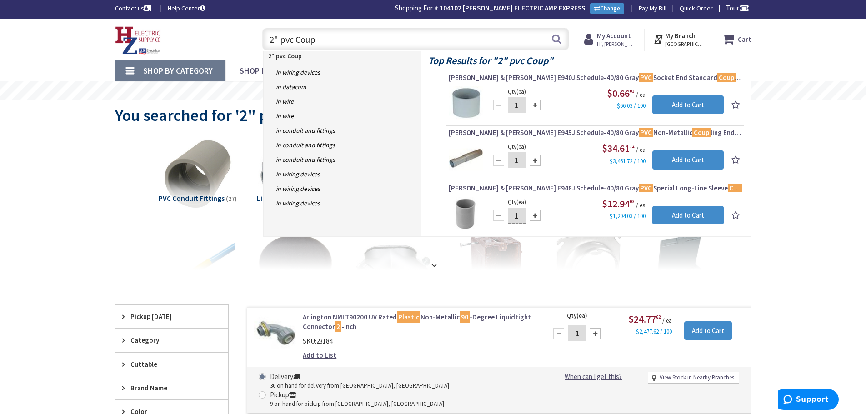
click at [377, 38] on input "2" pvc Coup" at bounding box center [415, 39] width 307 height 23
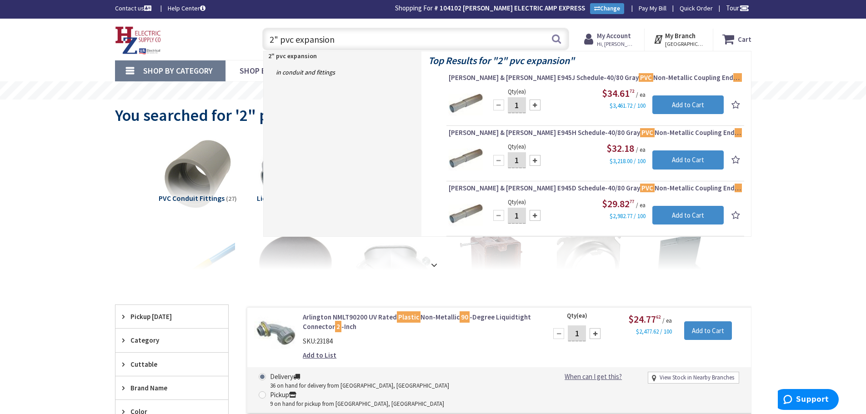
click at [373, 43] on input "2" pvc expansion" at bounding box center [415, 39] width 307 height 23
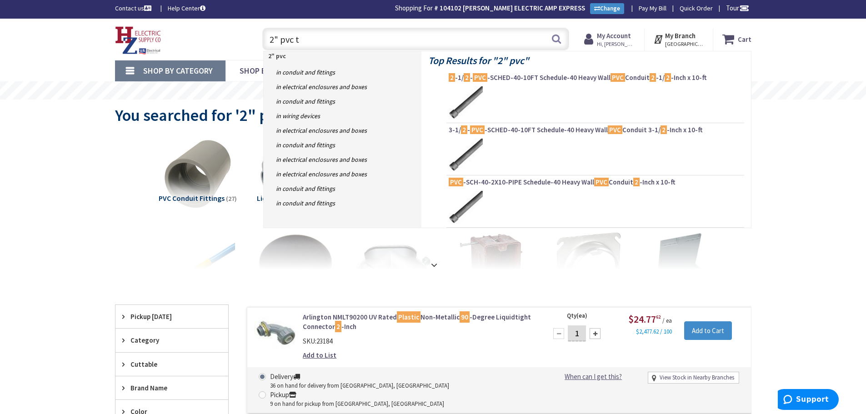
type input "2" pvc ta"
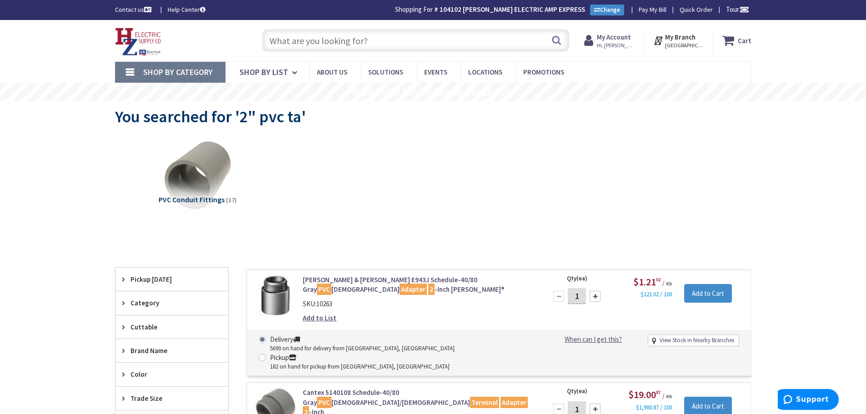
click at [362, 43] on input "text" at bounding box center [415, 40] width 307 height 23
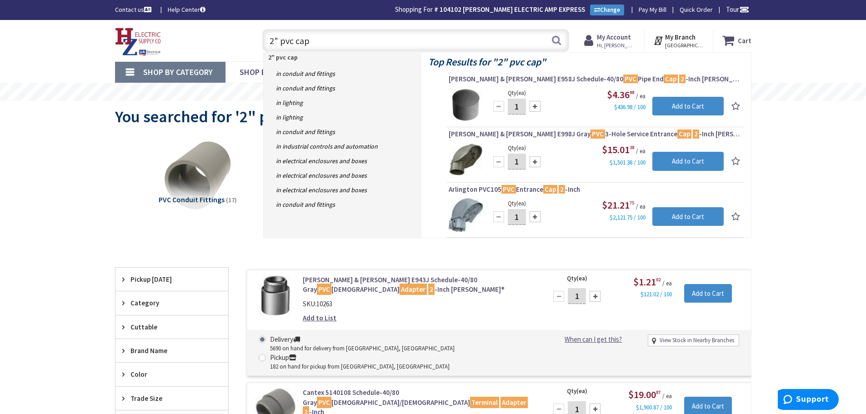
click at [327, 42] on input "2" pvc cap" at bounding box center [415, 40] width 307 height 23
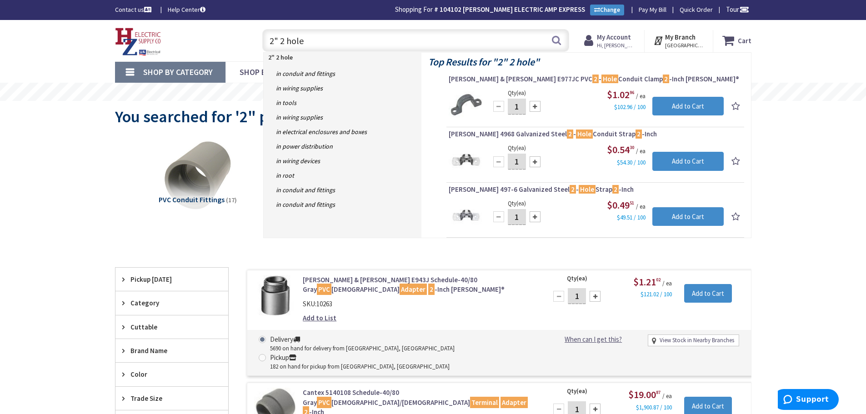
click at [345, 45] on input "2" 2 hole" at bounding box center [415, 40] width 307 height 23
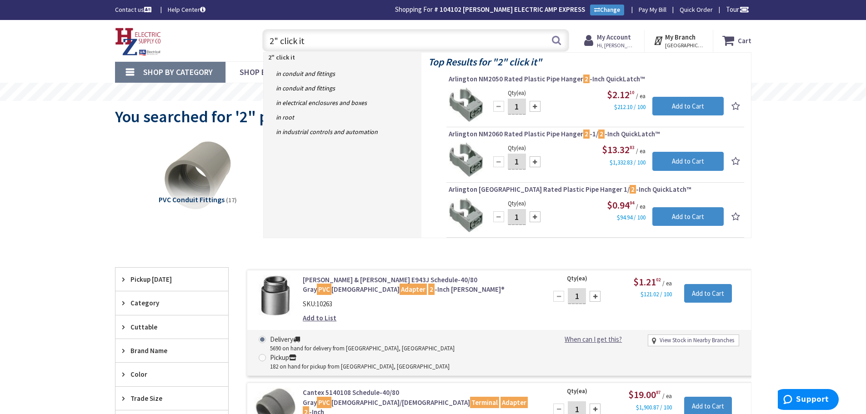
click at [341, 47] on input "2" click it" at bounding box center [415, 40] width 307 height 23
type input "2"
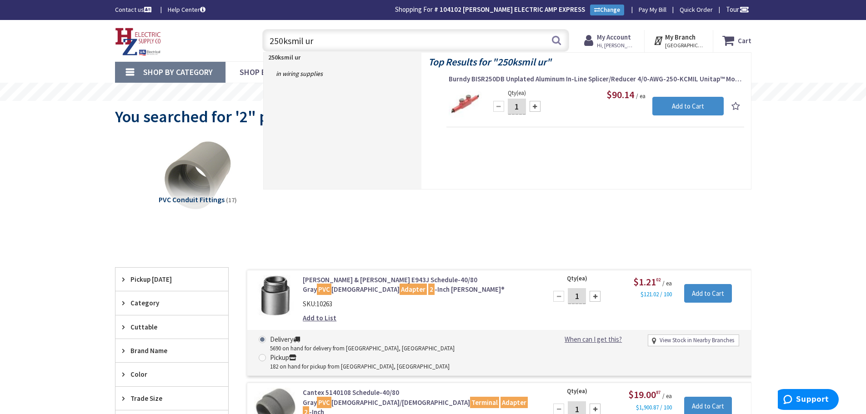
type input "250ksmil urd"
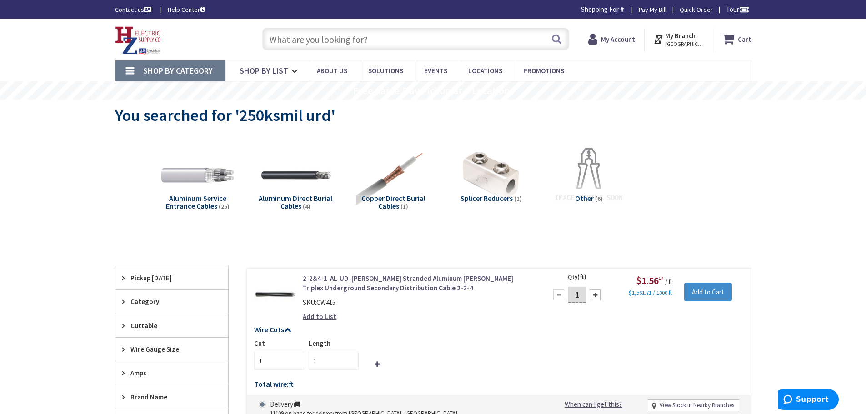
click at [341, 47] on input "text" at bounding box center [415, 39] width 307 height 23
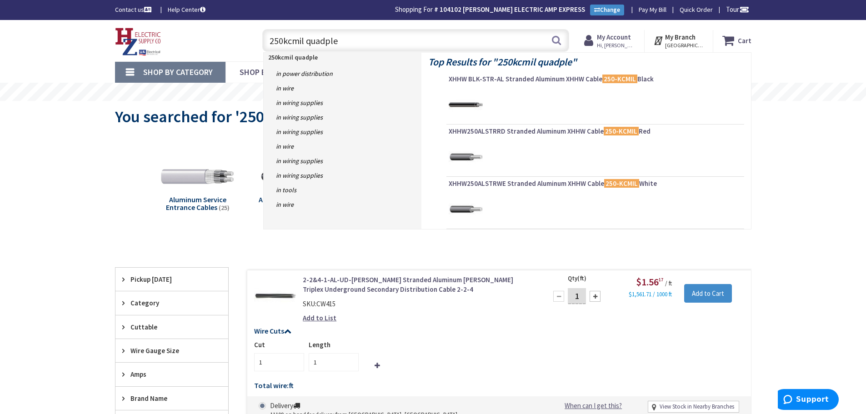
type input "250kcmil quadplex"
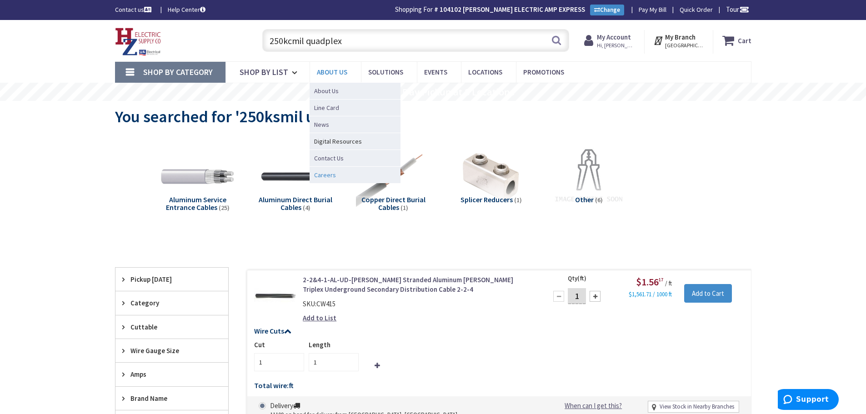
scroll to position [21, 0]
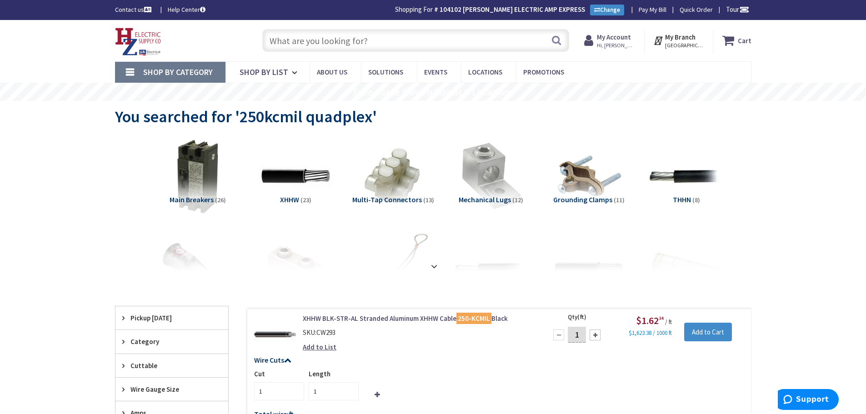
click at [391, 45] on input "text" at bounding box center [415, 40] width 307 height 23
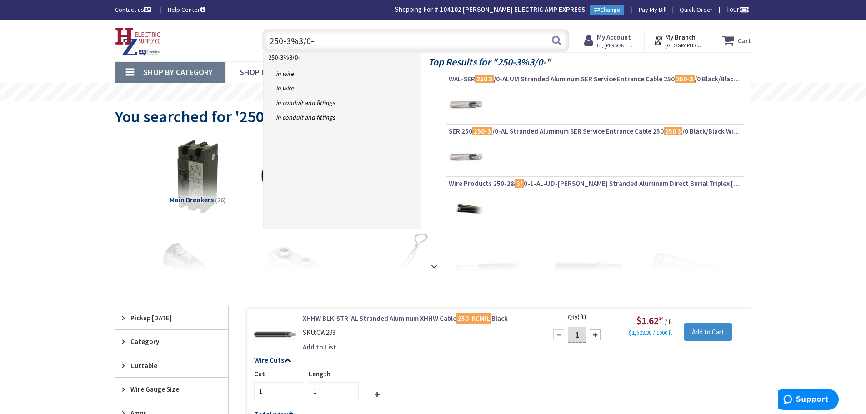
type input "250-3%3/0-1"
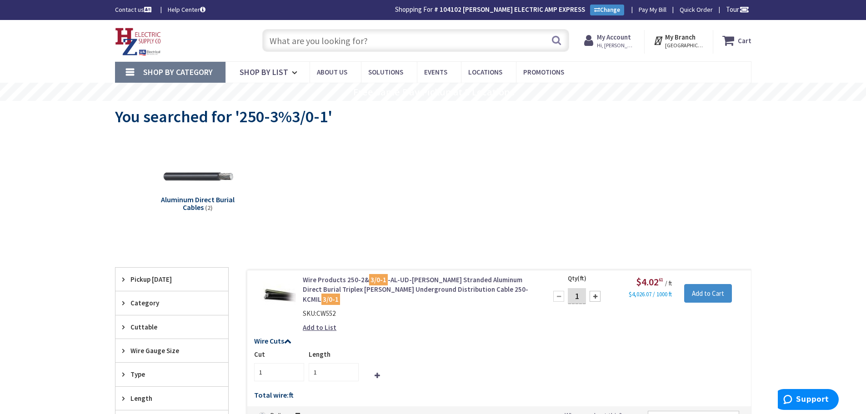
click at [385, 36] on input "text" at bounding box center [415, 40] width 307 height 23
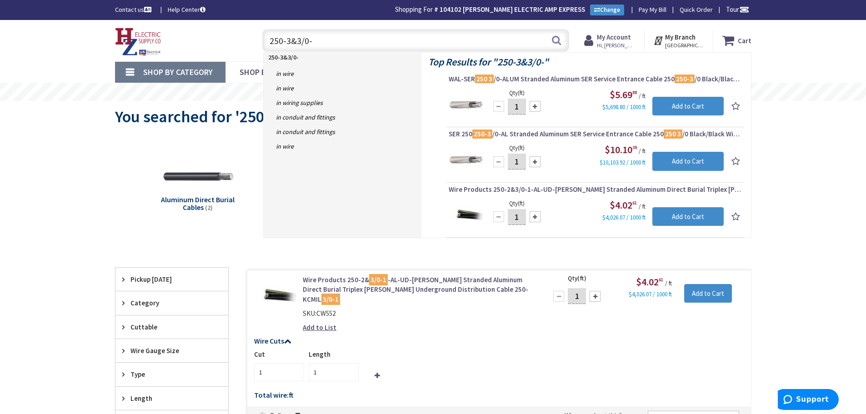
type input "250-3&3/0-1"
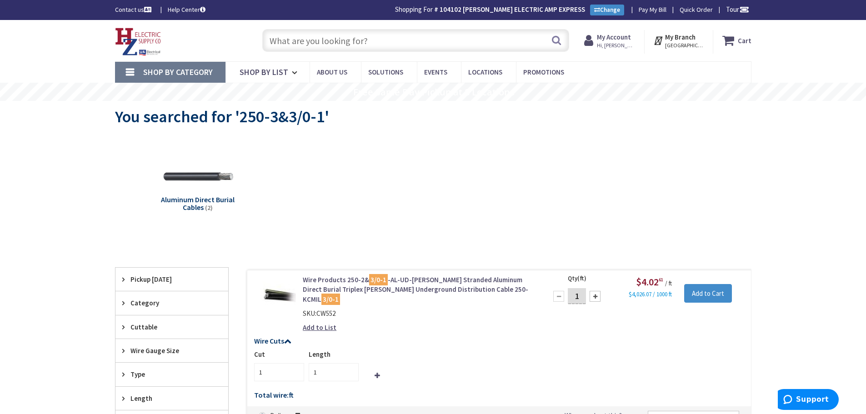
click at [380, 45] on input "text" at bounding box center [415, 40] width 307 height 23
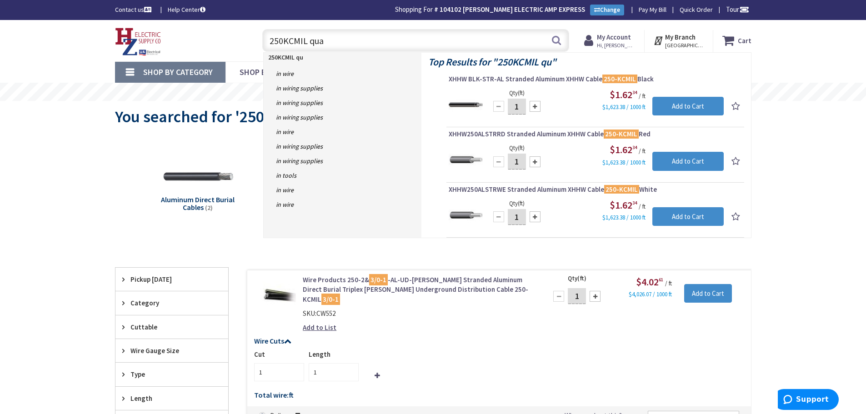
type input "250KCMIL quad"
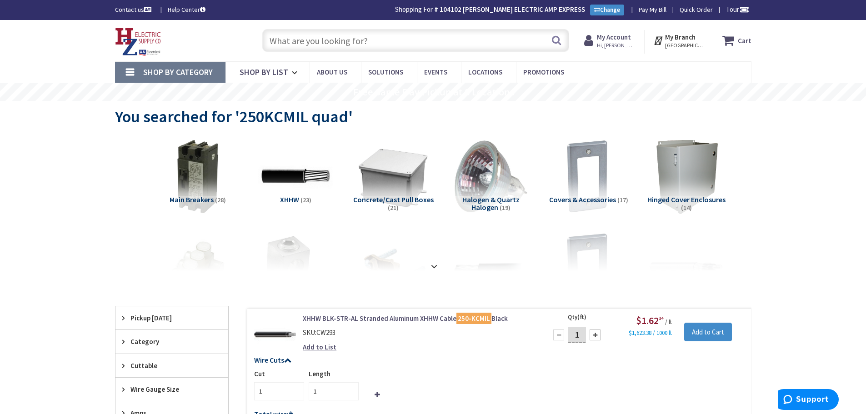
click at [435, 48] on input "text" at bounding box center [415, 40] width 307 height 23
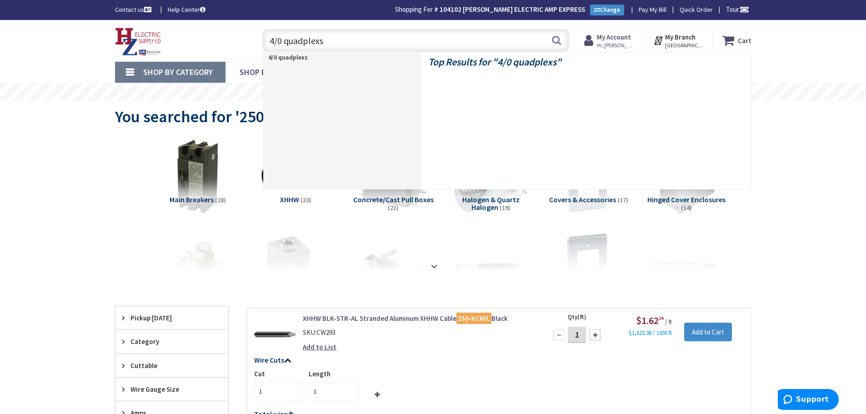
type input "4/0 quadplex"
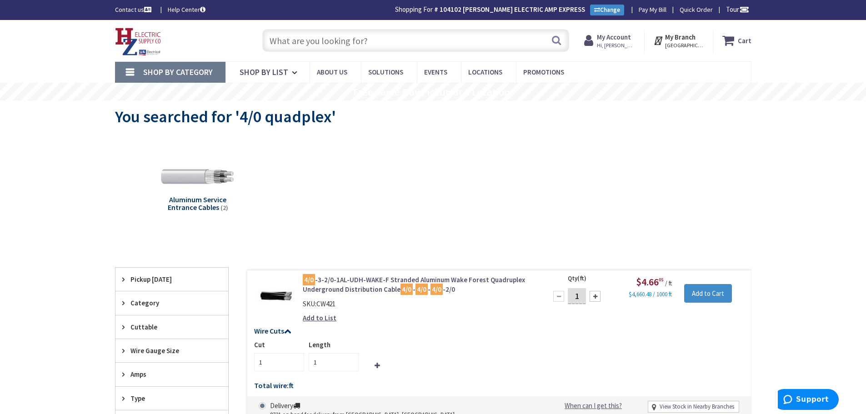
click at [412, 45] on input "text" at bounding box center [415, 40] width 307 height 23
type input "250-2&3/0-"
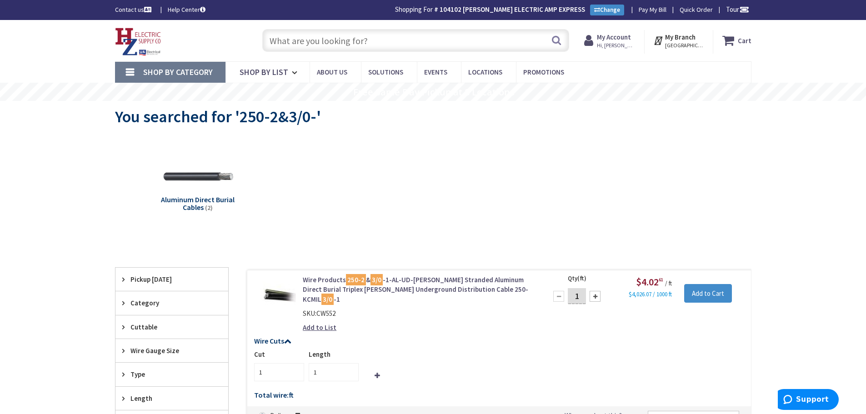
click at [393, 39] on input "text" at bounding box center [415, 40] width 307 height 23
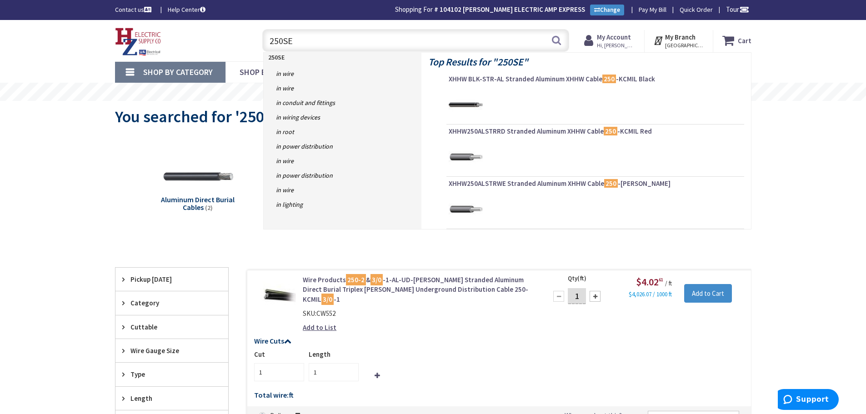
type input "250SER"
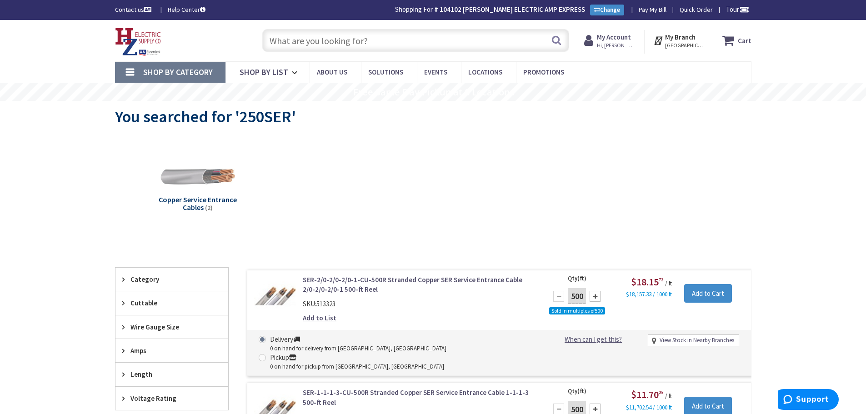
click at [402, 42] on input "text" at bounding box center [415, 40] width 307 height 23
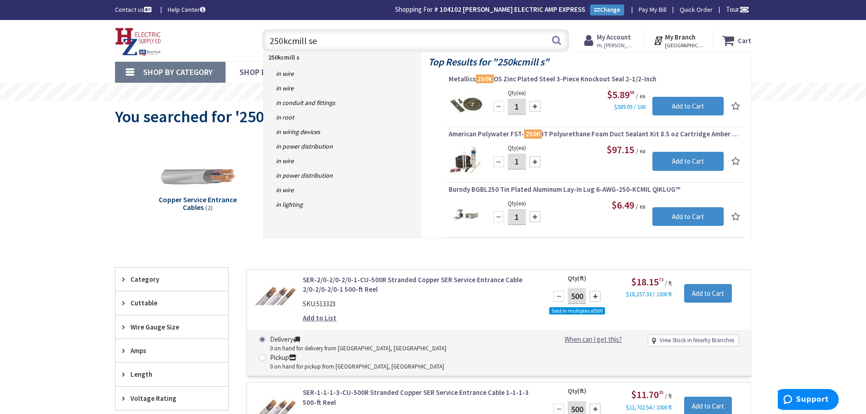
type input "250kcmill ser"
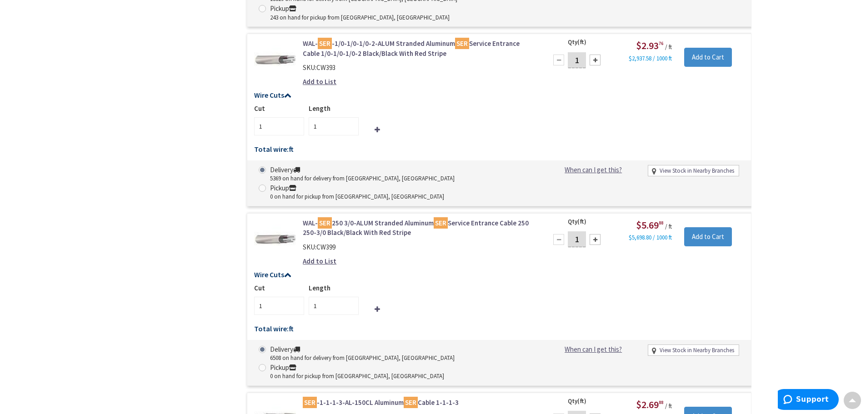
scroll to position [865, 0]
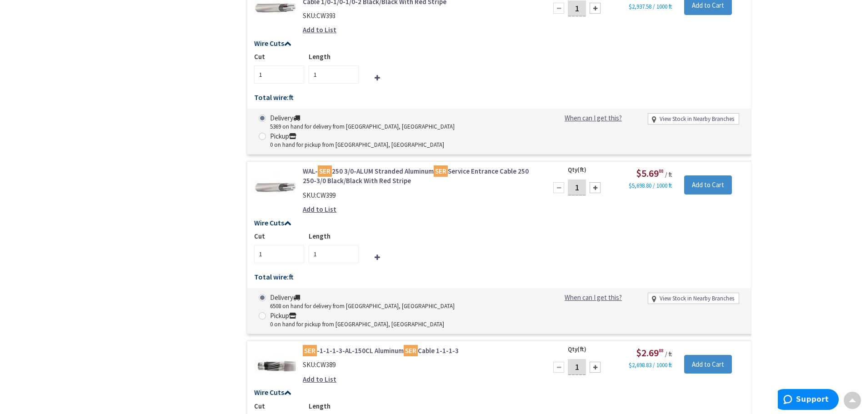
click at [387, 166] on link "WAL- SER 250 3/0-ALUM Stranded Aluminum SER Service Entrance Cable 250 250-3/0 …" at bounding box center [418, 176] width 231 height 20
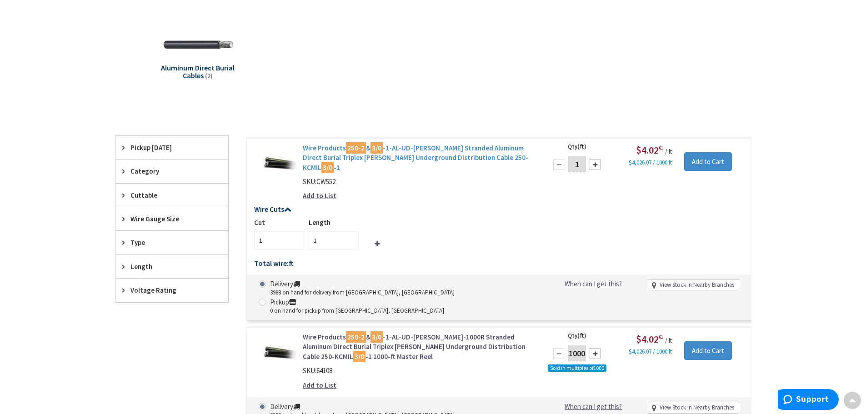
scroll to position [105, 0]
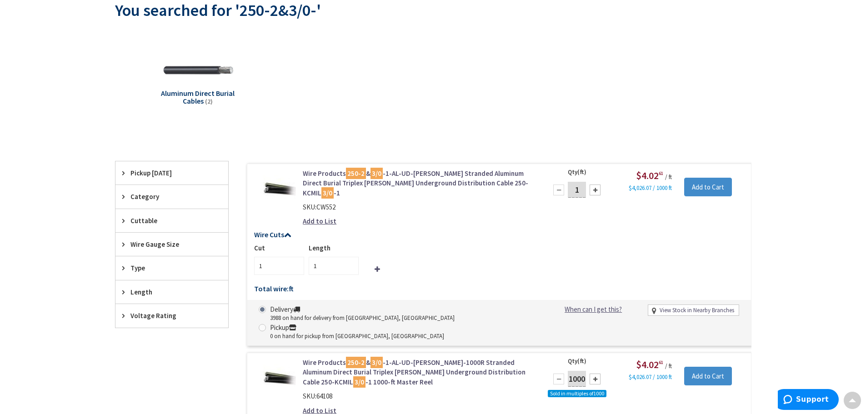
click at [397, 183] on link "Wire Products 250-2 & 3/0 -1-AL-UD-PRATT Stranded Aluminum Direct Burial Triple…" at bounding box center [418, 183] width 231 height 29
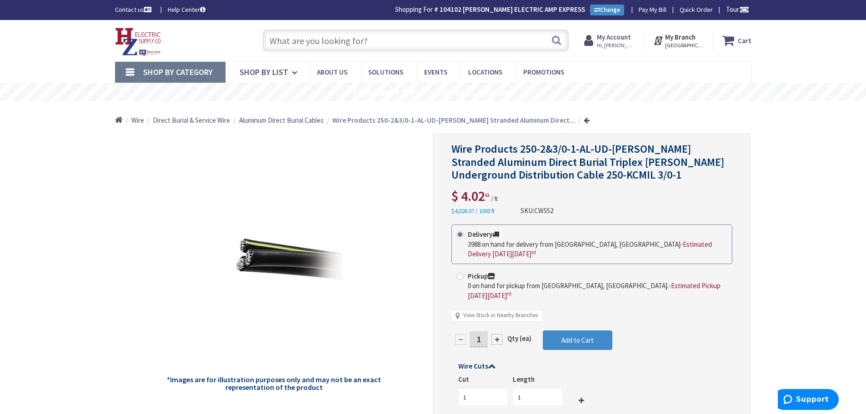
click at [358, 43] on input "text" at bounding box center [415, 40] width 307 height 23
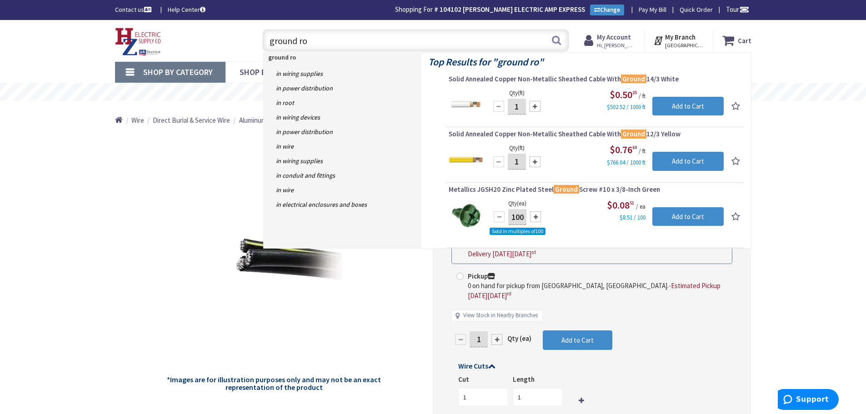
type input "ground rod"
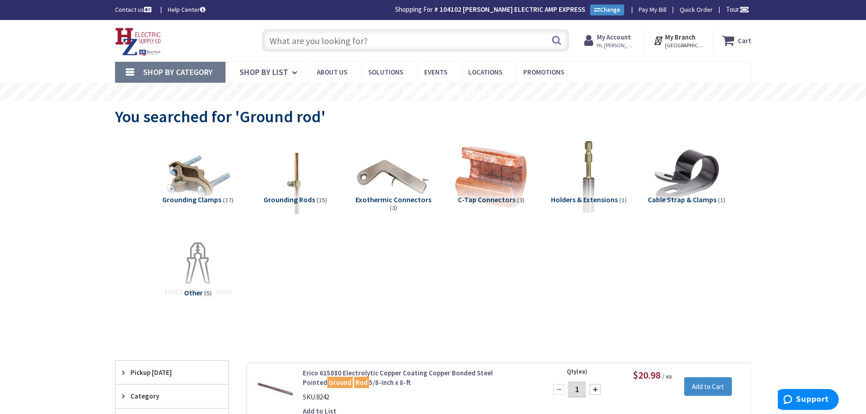
click at [388, 37] on input "text" at bounding box center [415, 40] width 307 height 23
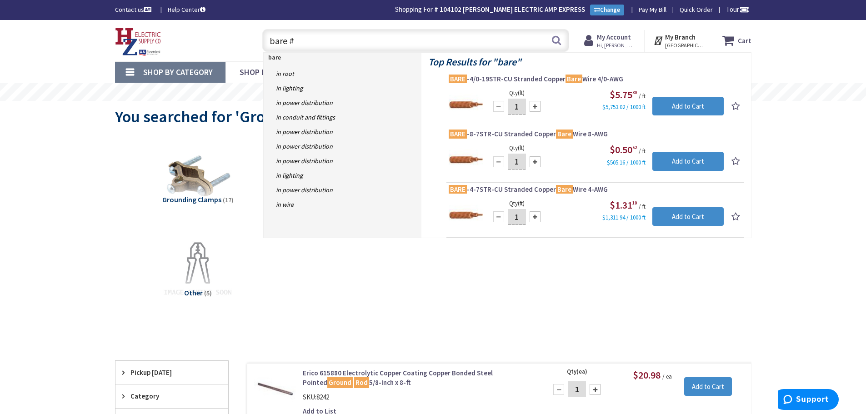
type input "bare #4"
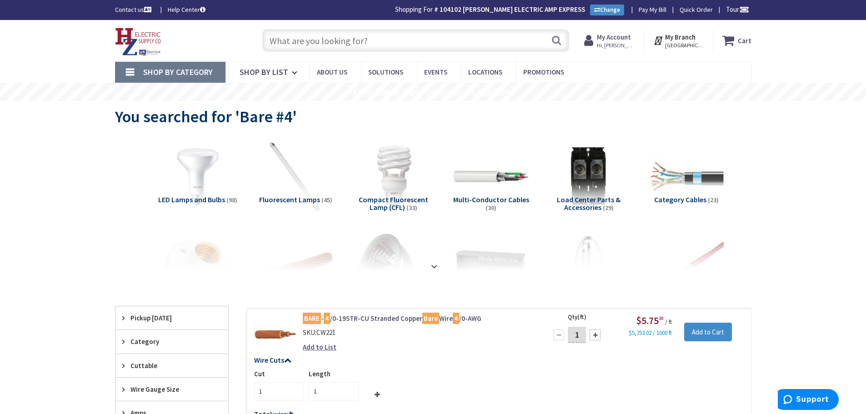
click at [408, 40] on input "text" at bounding box center [415, 40] width 307 height 23
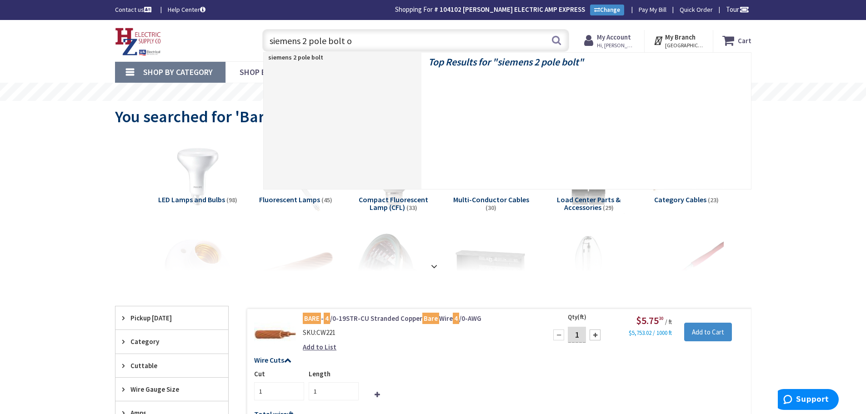
type input "siemens 2 pole bolt on"
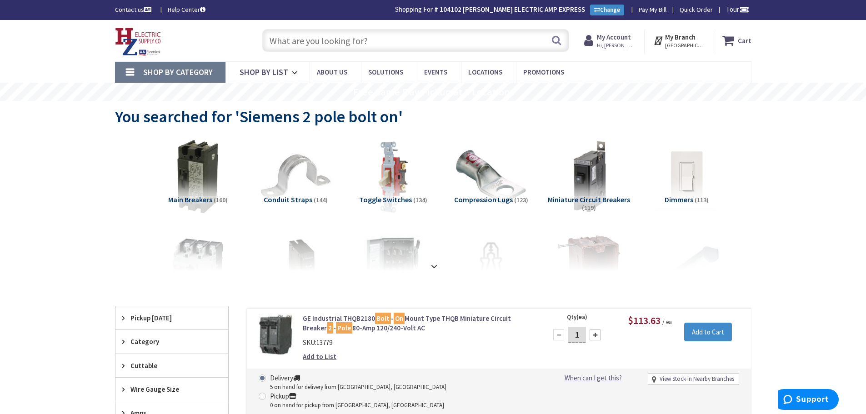
click at [400, 47] on input "text" at bounding box center [415, 40] width 307 height 23
paste input "783643263543"
type input "783643263543"
click at [555, 40] on button "Search" at bounding box center [557, 40] width 12 height 20
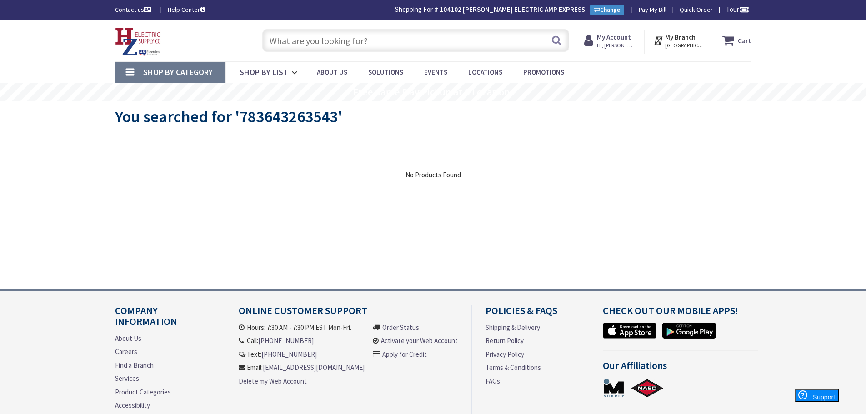
click at [371, 46] on input "text" at bounding box center [415, 40] width 307 height 23
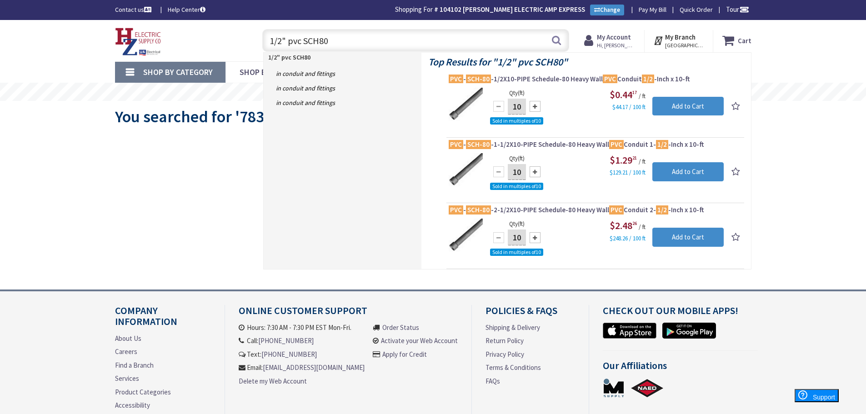
drag, startPoint x: 390, startPoint y: 43, endPoint x: 304, endPoint y: 44, distance: 86.0
click at [304, 44] on input "1/2" pvc SCH80" at bounding box center [415, 40] width 307 height 23
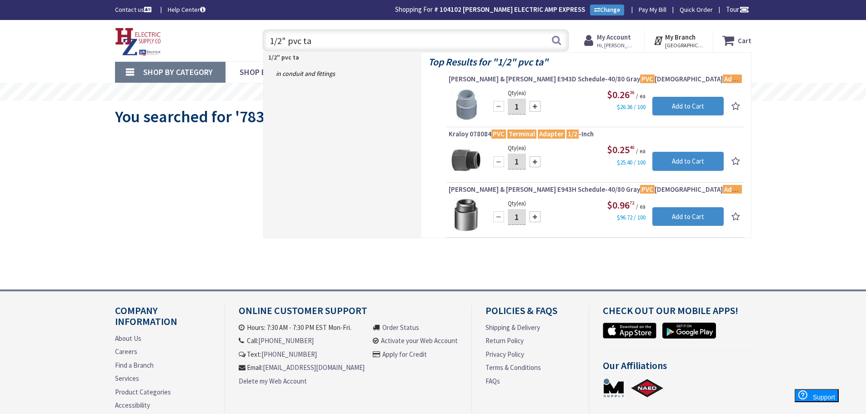
drag, startPoint x: 405, startPoint y: 42, endPoint x: 70, endPoint y: 26, distance: 334.6
click at [70, 26] on div "Skip to Content Toggle Nav 1/2" pvc ta 1/2" pvc ta Search Cart My Cart Close" at bounding box center [433, 40] width 866 height 41
type input "meibb"
